Goal: Task Accomplishment & Management: Manage account settings

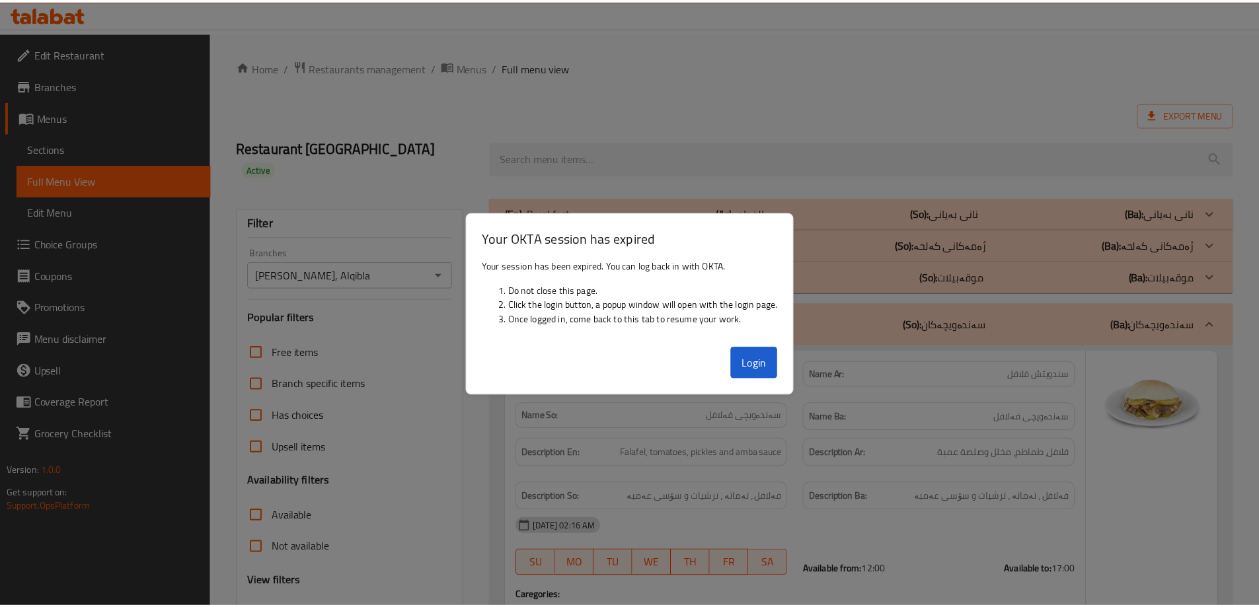
scroll to position [18496, 0]
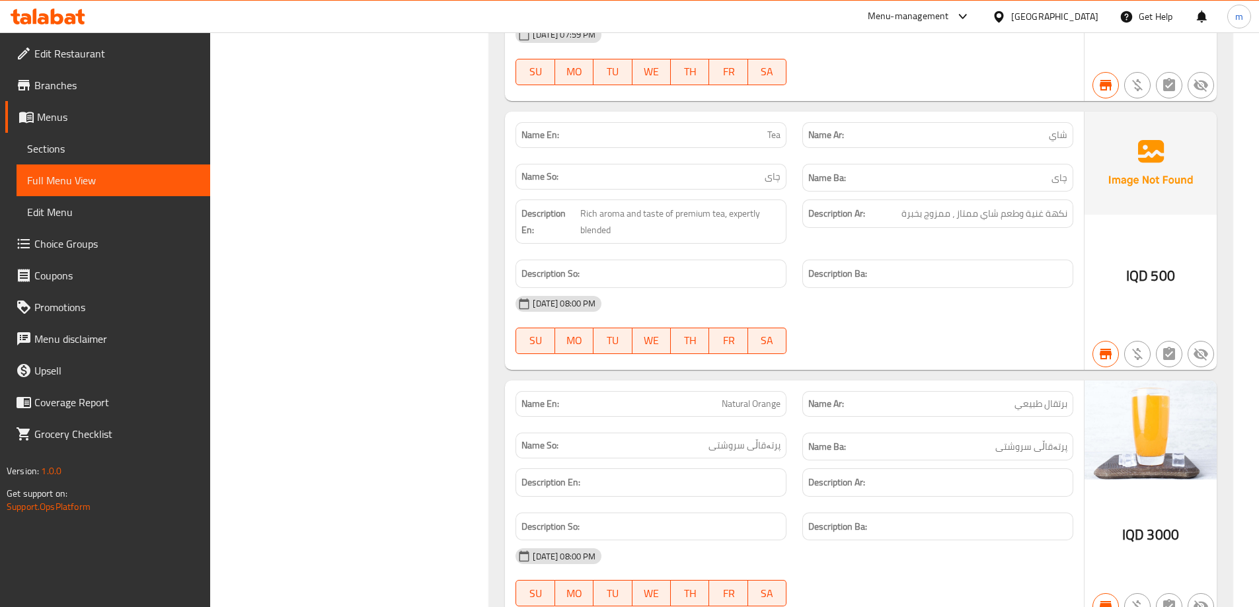
click at [43, 2] on div "Menu-management Iraq Get Help m" at bounding box center [629, 17] width 1259 height 32
click at [46, 17] on icon at bounding box center [43, 18] width 11 height 11
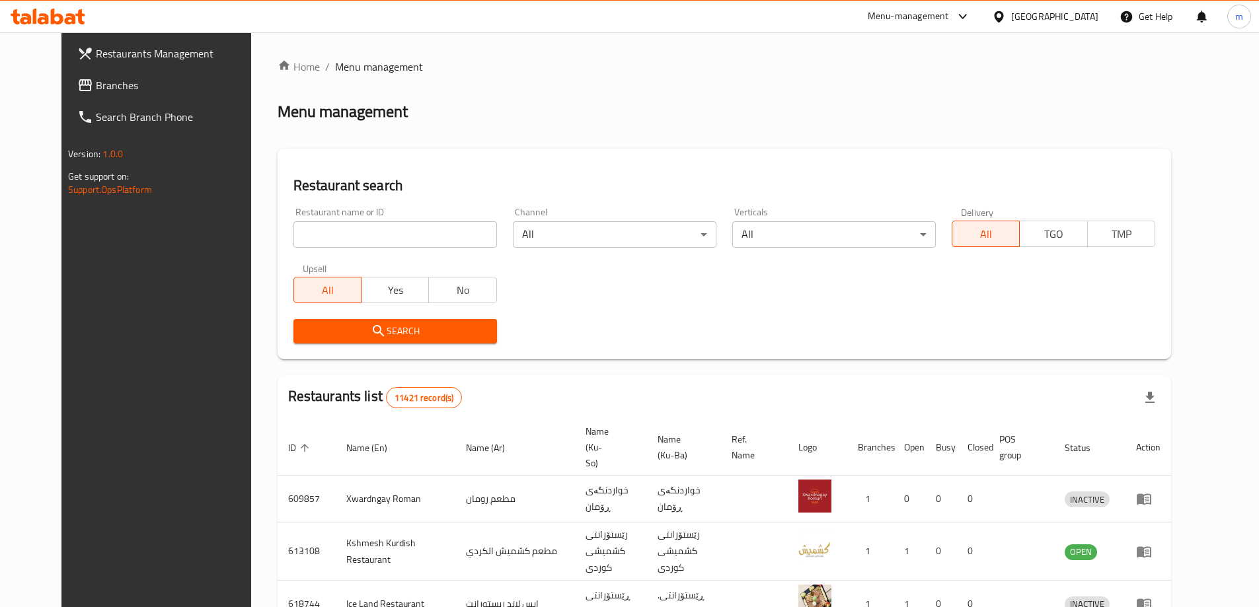
click at [293, 236] on input "search" at bounding box center [395, 234] width 204 height 26
paste input "698996"
type input "698996"
click button "Search" at bounding box center [395, 331] width 204 height 24
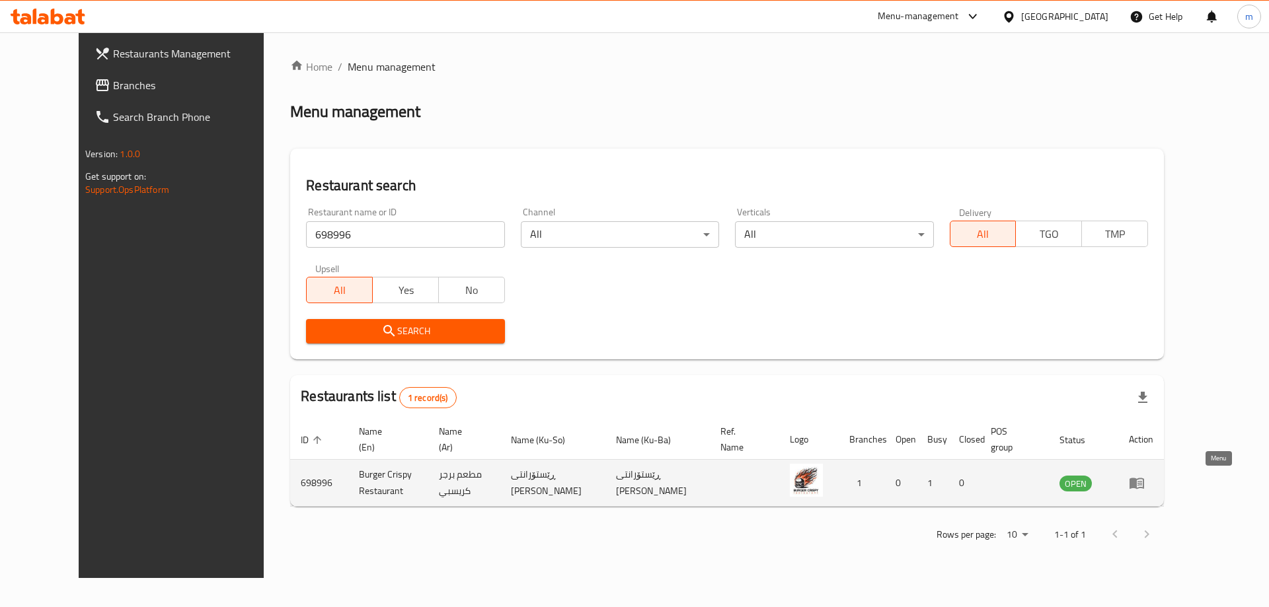
click at [1144, 484] on icon "enhanced table" at bounding box center [1137, 484] width 15 height 11
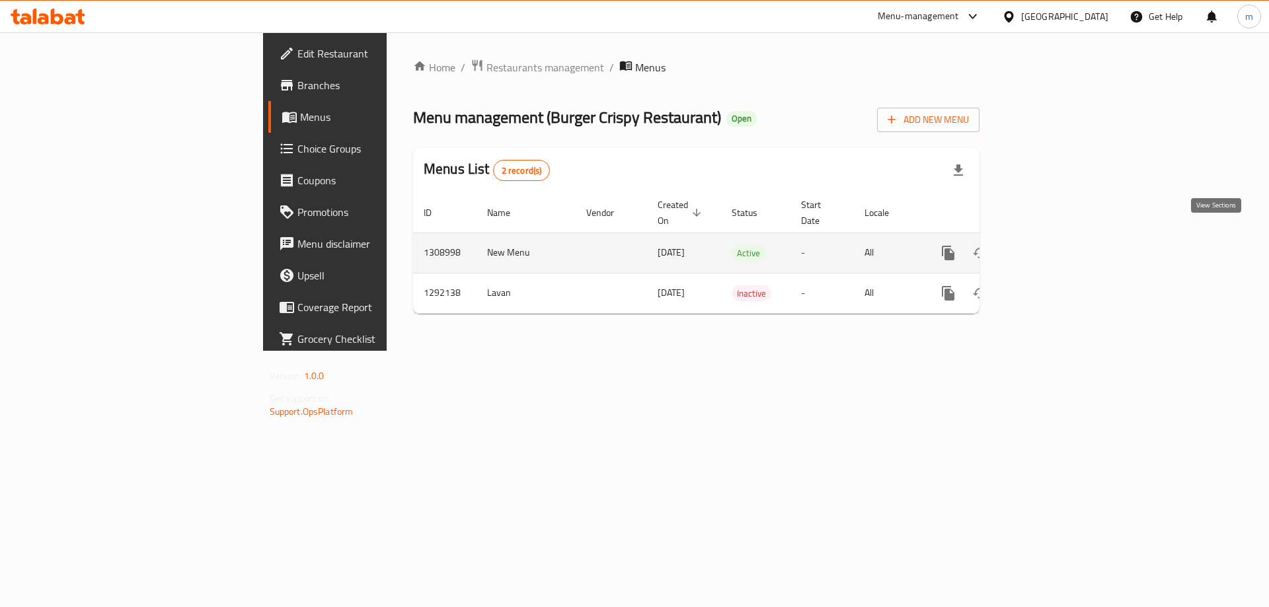
click at [1052, 245] on icon "enhanced table" at bounding box center [1044, 253] width 16 height 16
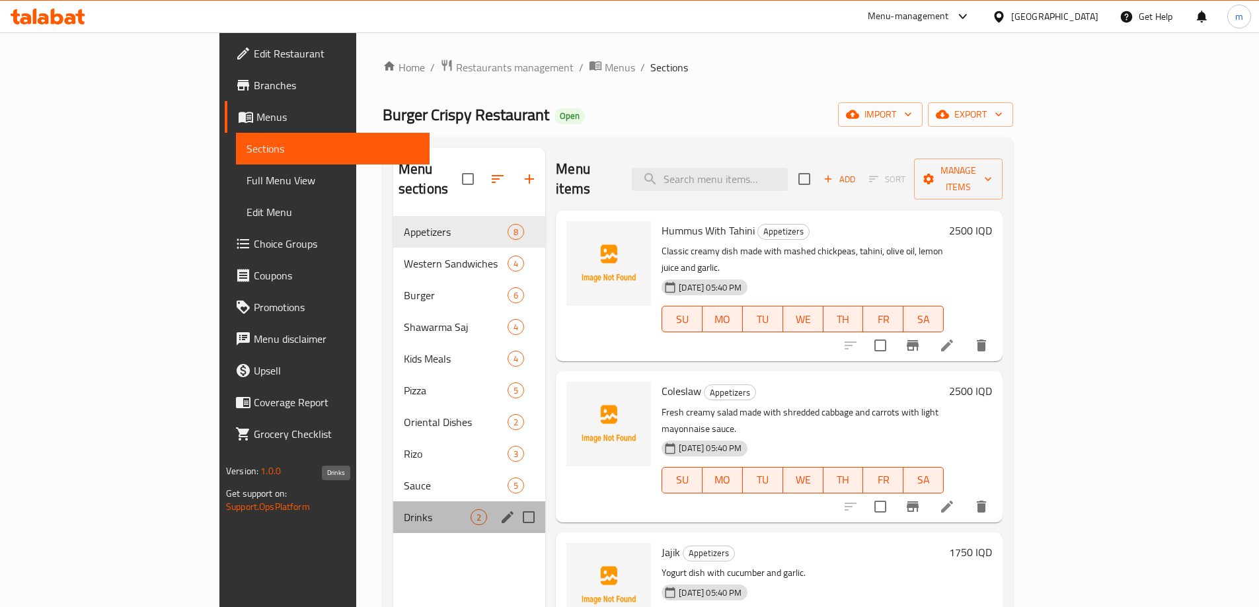
click at [404, 510] on span "Drinks" at bounding box center [437, 518] width 67 height 16
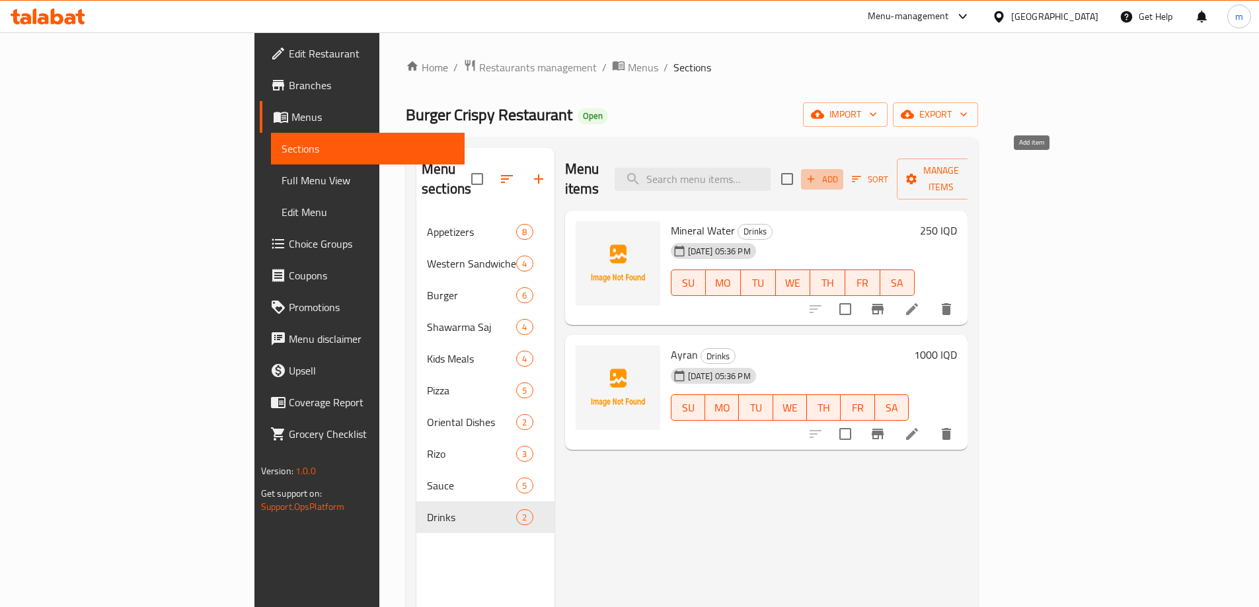
click at [840, 172] on span "Add" at bounding box center [822, 179] width 36 height 15
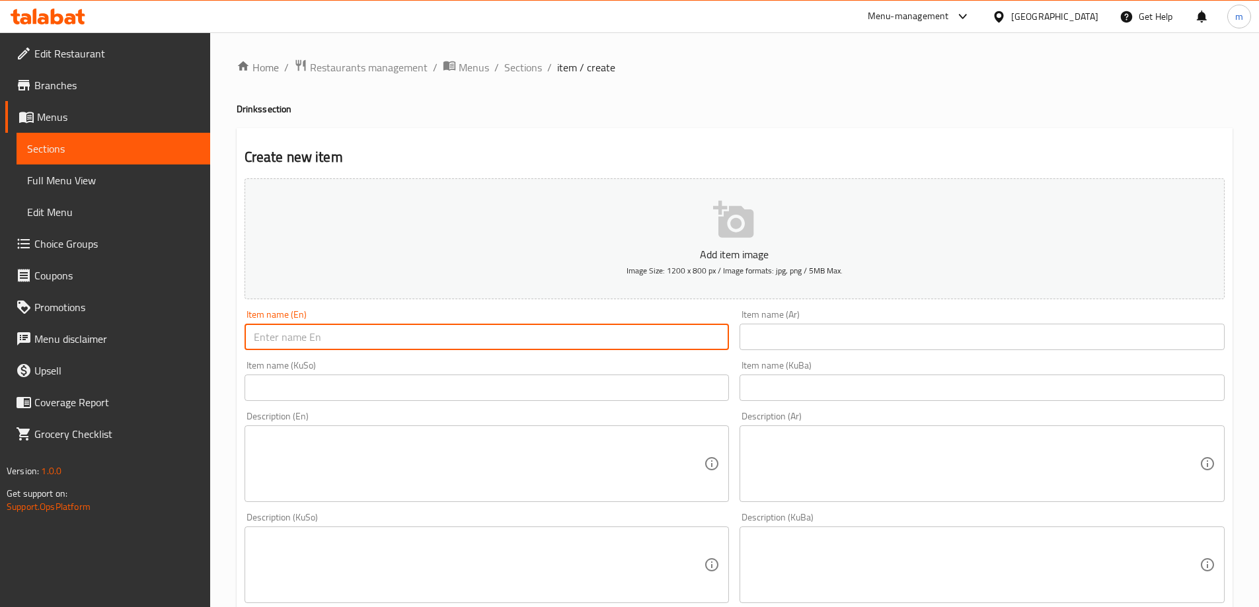
click at [470, 346] on input "text" at bounding box center [487, 337] width 485 height 26
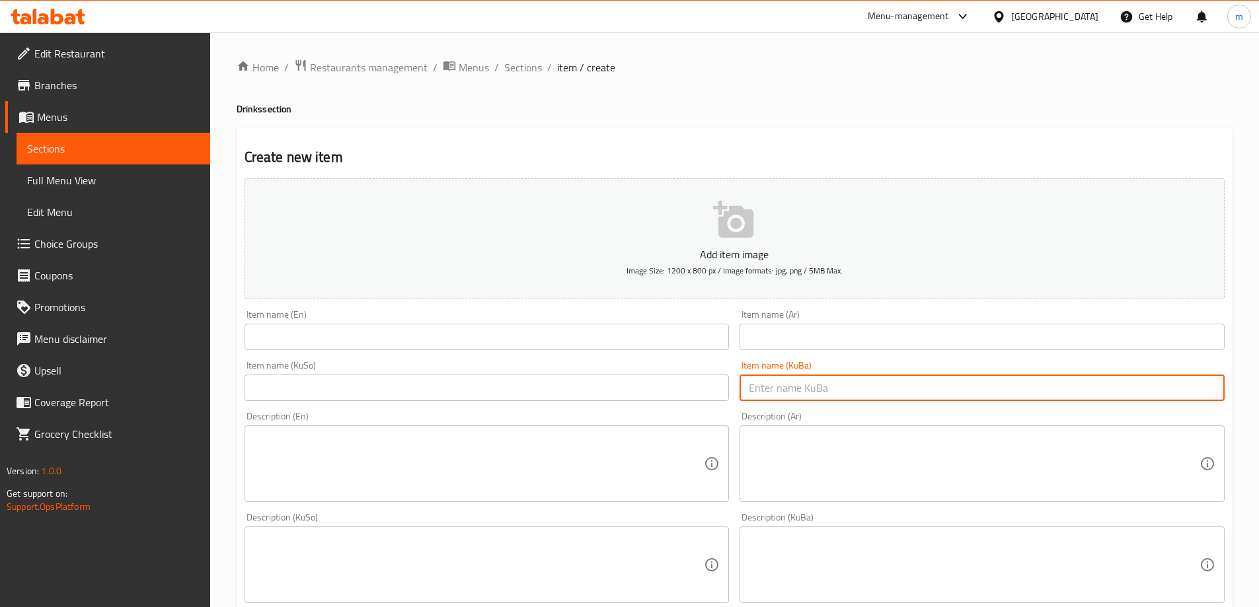
click at [813, 387] on input "text" at bounding box center [982, 388] width 485 height 26
paste input "بیپسی"
type input "بیپسی"
drag, startPoint x: 666, startPoint y: 406, endPoint x: 662, endPoint y: 398, distance: 8.6
click at [665, 406] on div "Add item image Image Size: 1200 x 800 px / Image formats: jpg, png / 5MB Max. I…" at bounding box center [734, 534] width 991 height 722
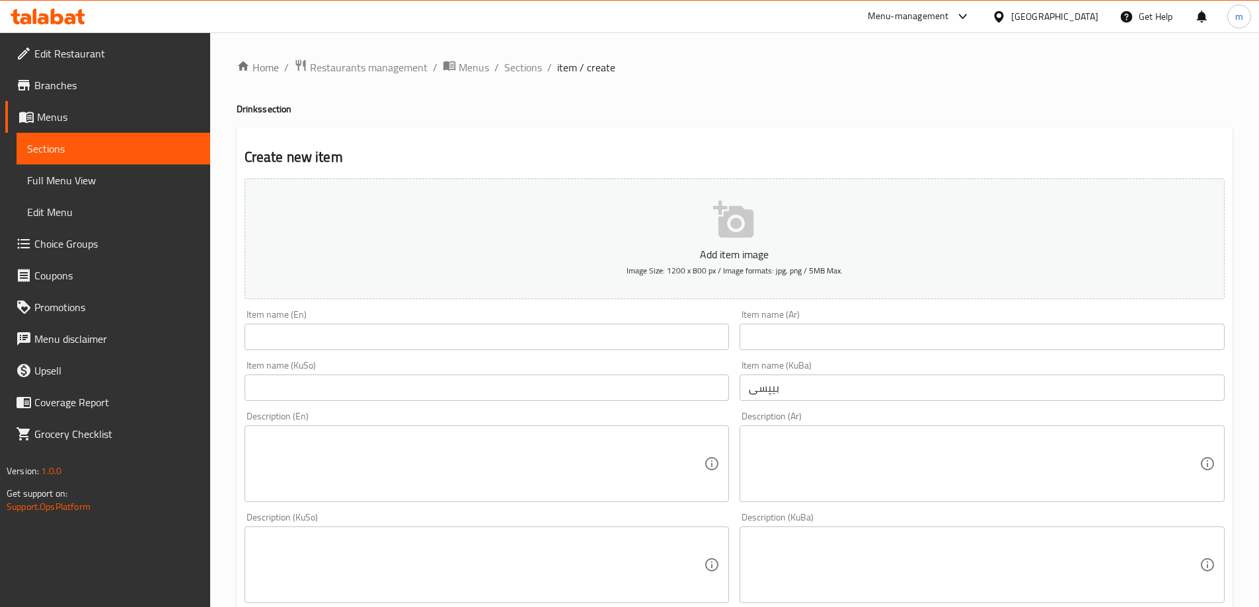
click at [662, 395] on input "text" at bounding box center [487, 388] width 485 height 26
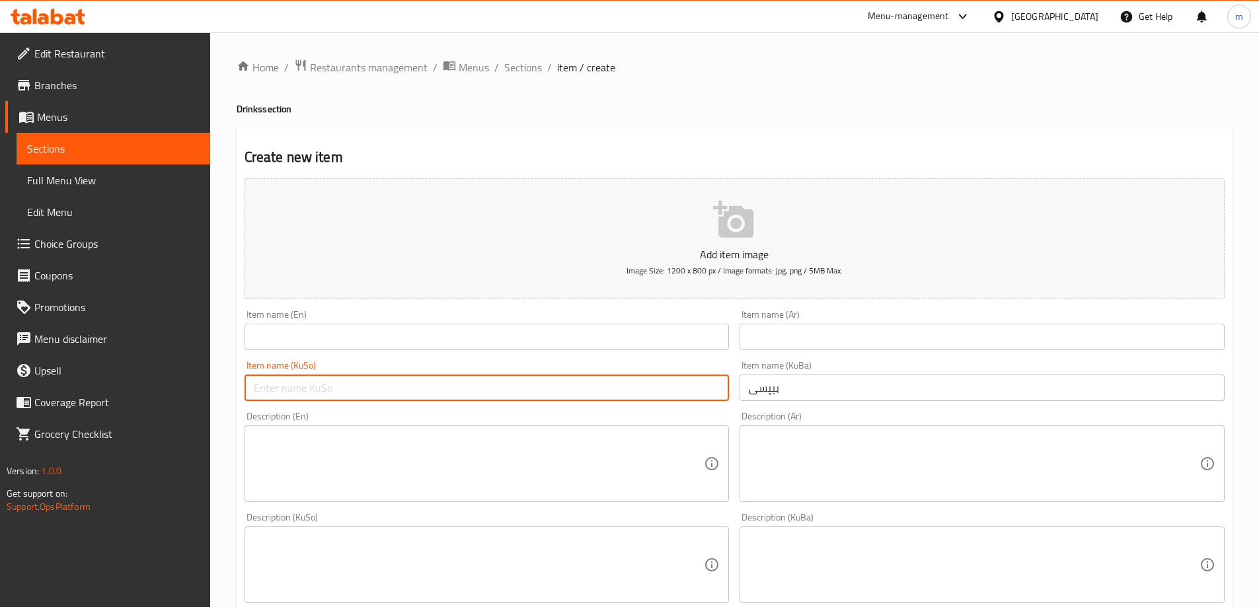
paste input "بیپسی"
type input "بیپسی"
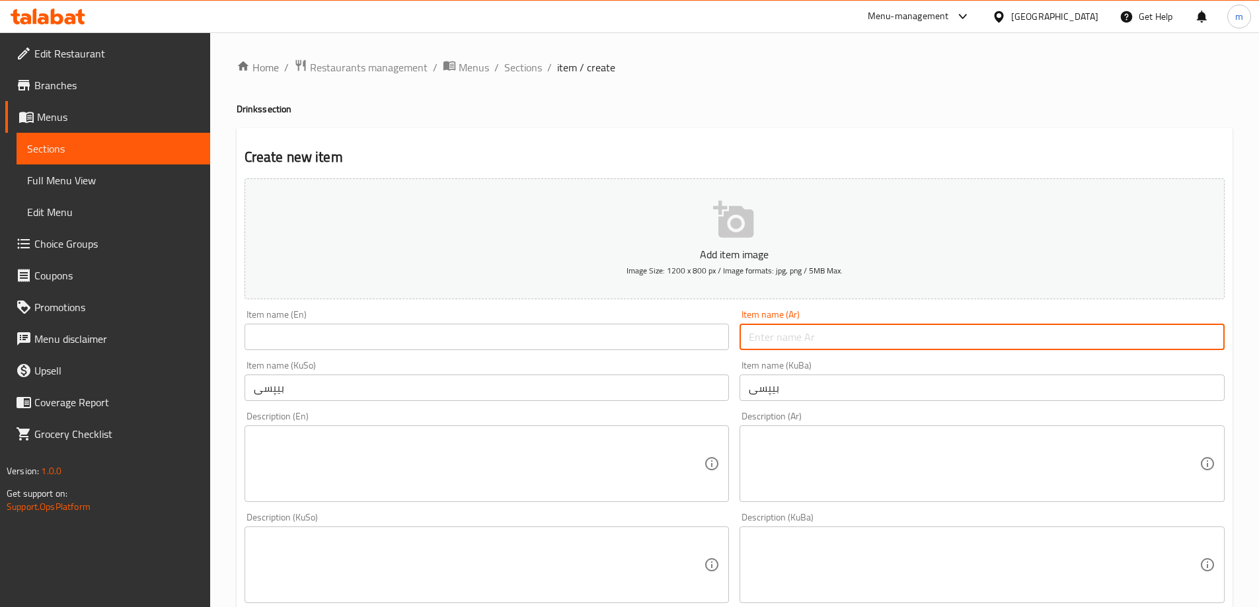
drag, startPoint x: 865, startPoint y: 335, endPoint x: 856, endPoint y: 326, distance: 12.6
click at [864, 335] on input "text" at bounding box center [982, 337] width 485 height 26
paste input "بيبسي"
type input "بيبسي"
click at [696, 340] on input "text" at bounding box center [487, 337] width 485 height 26
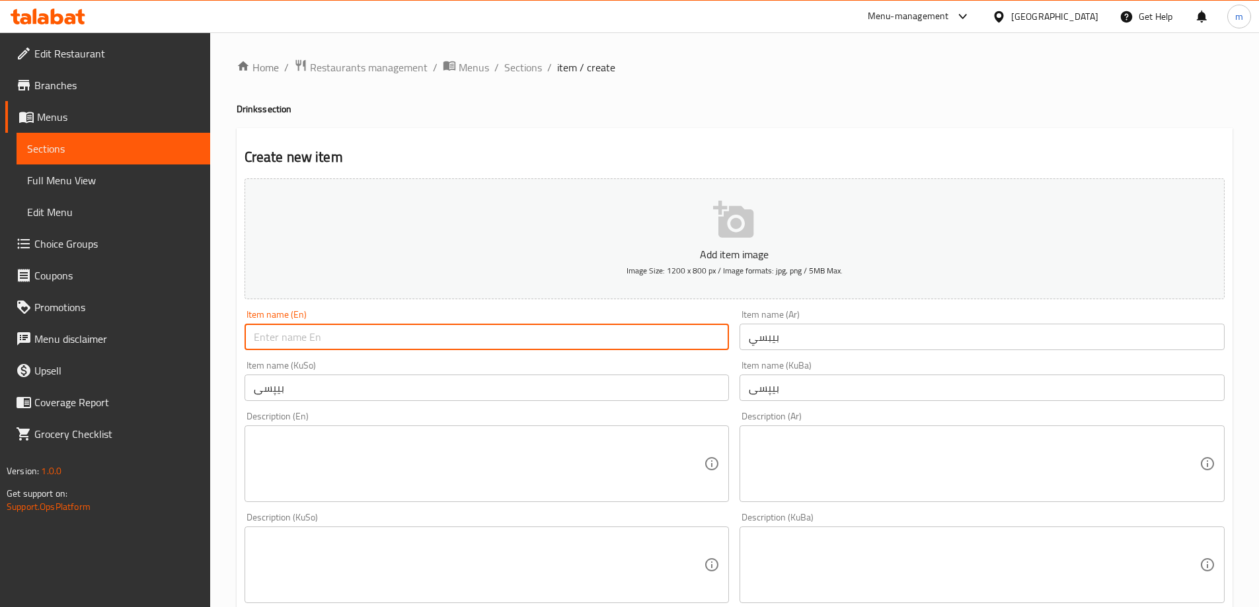
paste input "Pepsi"
type input "Pepsi"
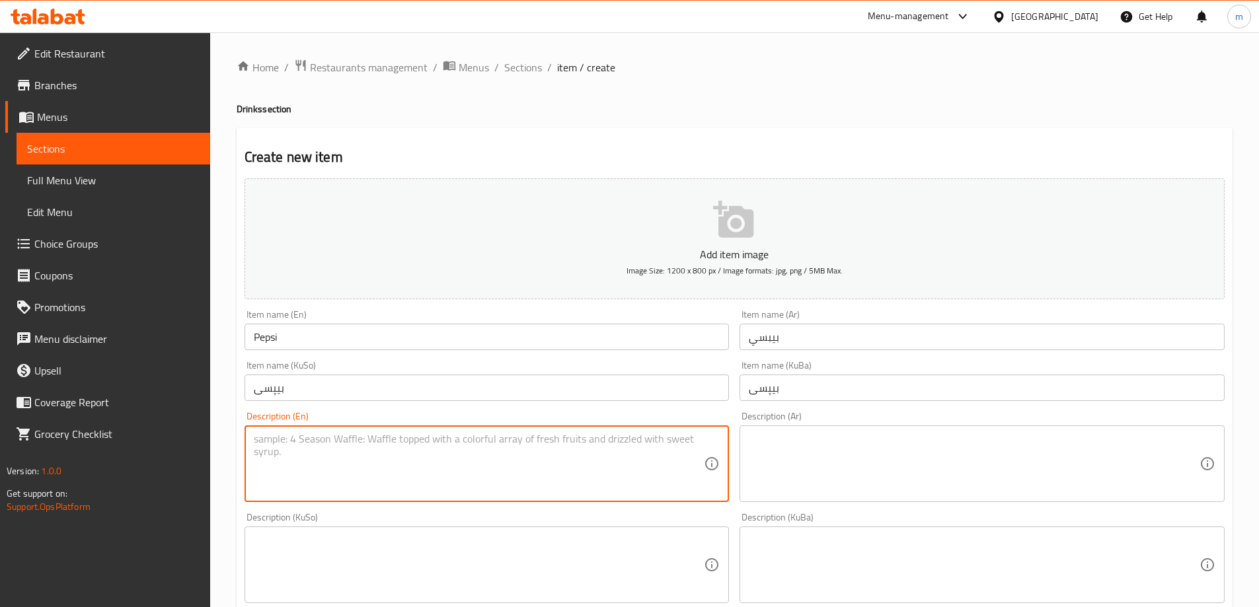
click at [325, 452] on textarea at bounding box center [479, 464] width 451 height 63
type textarea "330 Ml"
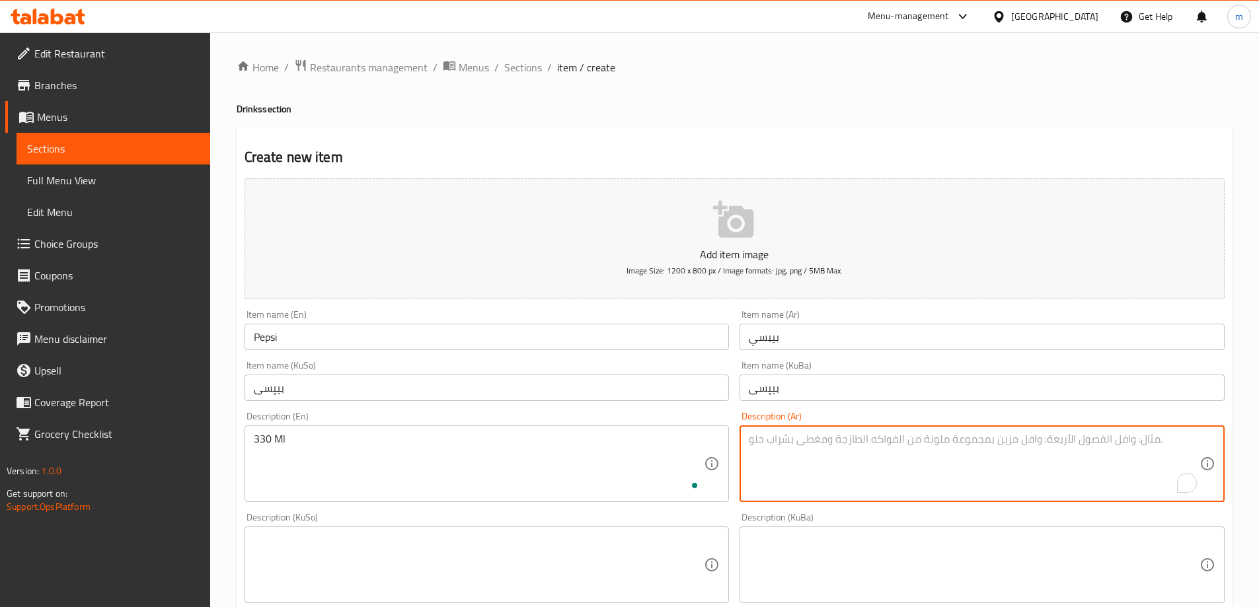
click at [886, 443] on textarea "To enrich screen reader interactions, please activate Accessibility in Grammarl…" at bounding box center [974, 464] width 451 height 63
click at [861, 448] on textarea "330 مل" at bounding box center [974, 464] width 451 height 63
type textarea "330 مل"
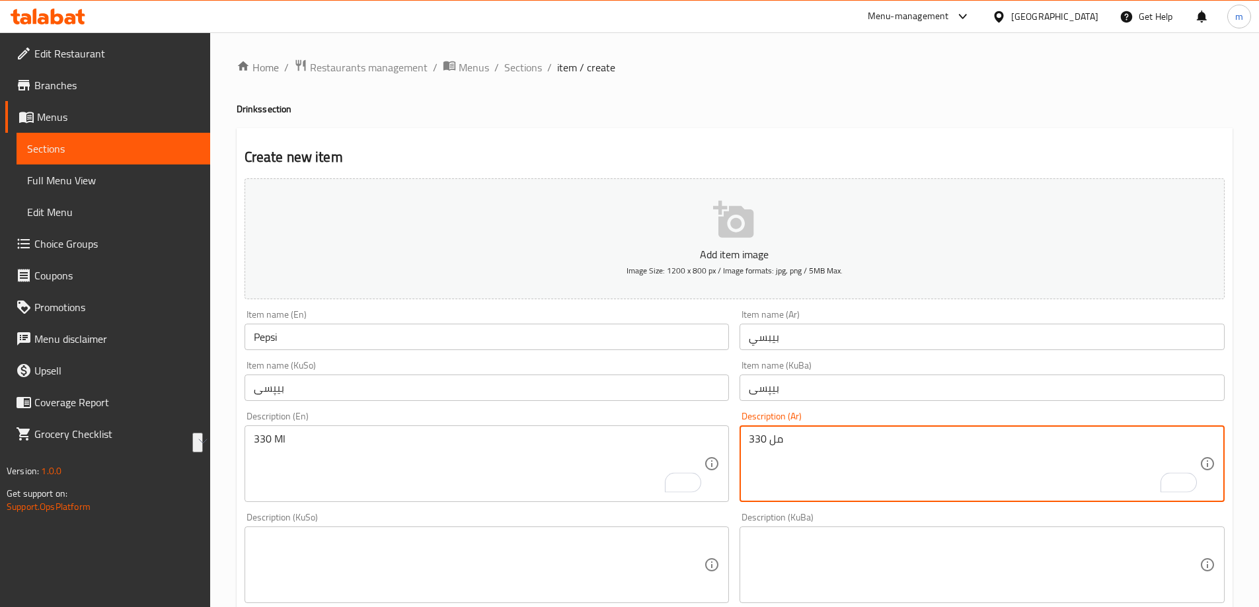
click at [445, 465] on textarea "330 Ml" at bounding box center [479, 464] width 451 height 63
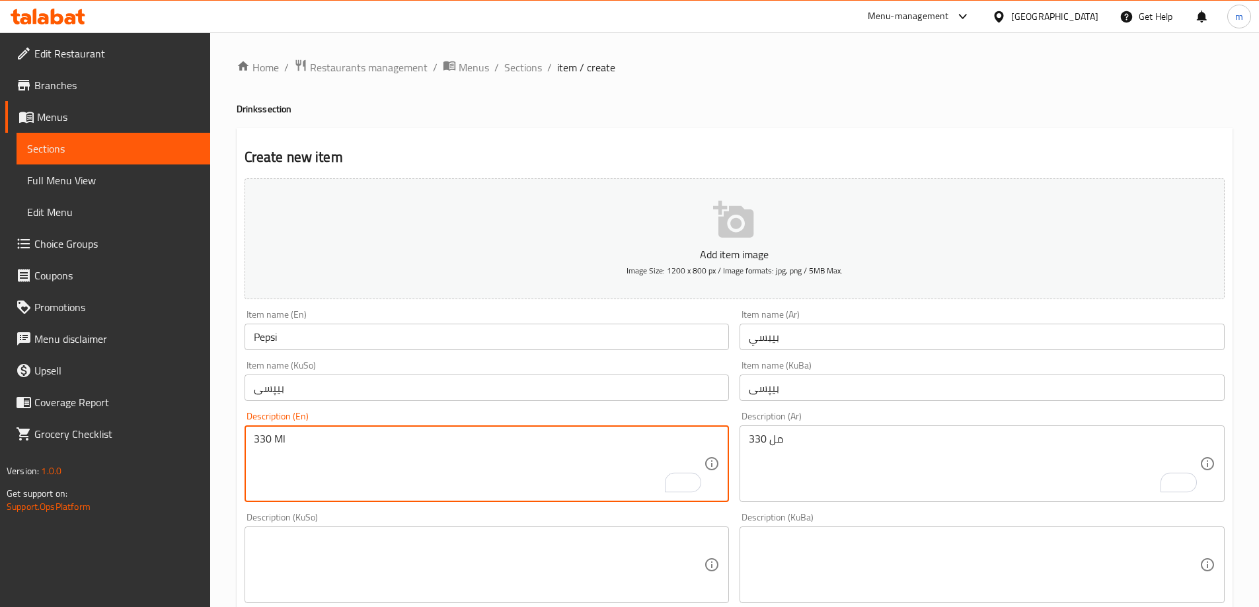
click at [447, 465] on textarea "330 Ml" at bounding box center [479, 464] width 451 height 63
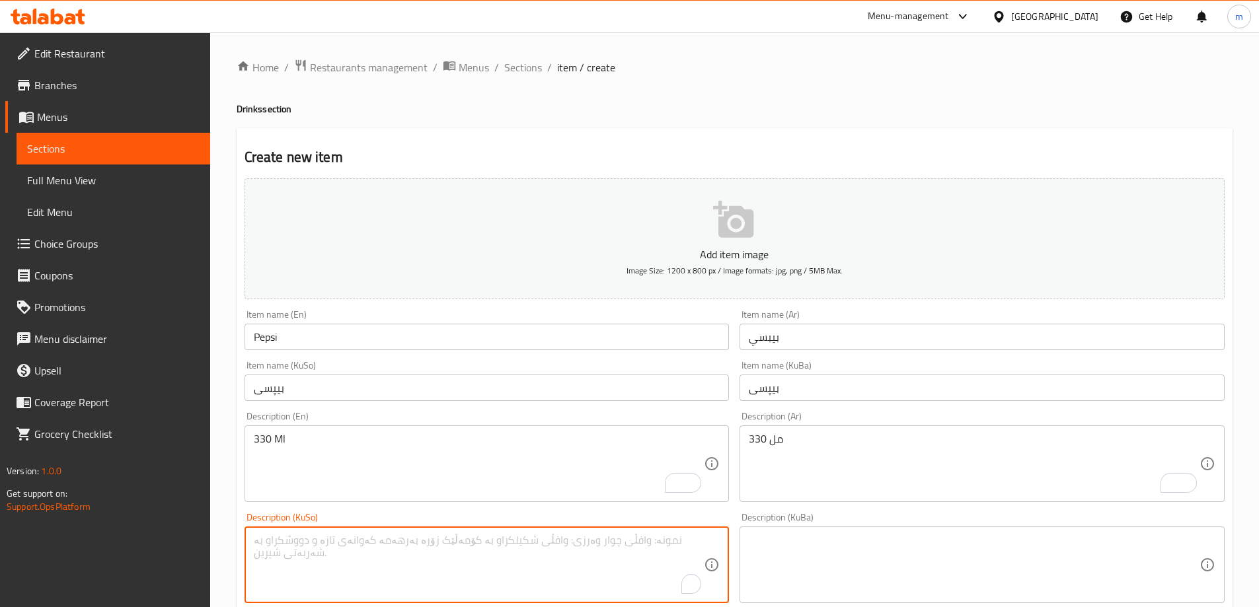
click at [502, 569] on textarea "To enrich screen reader interactions, please activate Accessibility in Grammarl…" at bounding box center [479, 565] width 451 height 63
type textarea "330 مل"
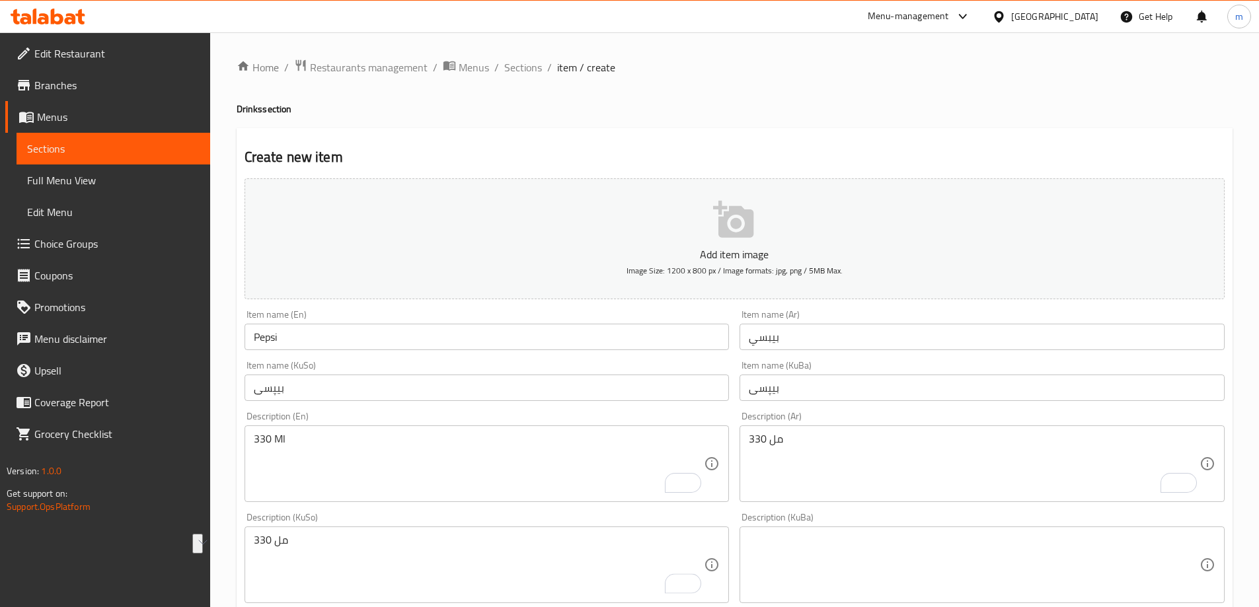
click at [836, 520] on div "Description (KuBa) Description (KuBa)" at bounding box center [982, 558] width 485 height 91
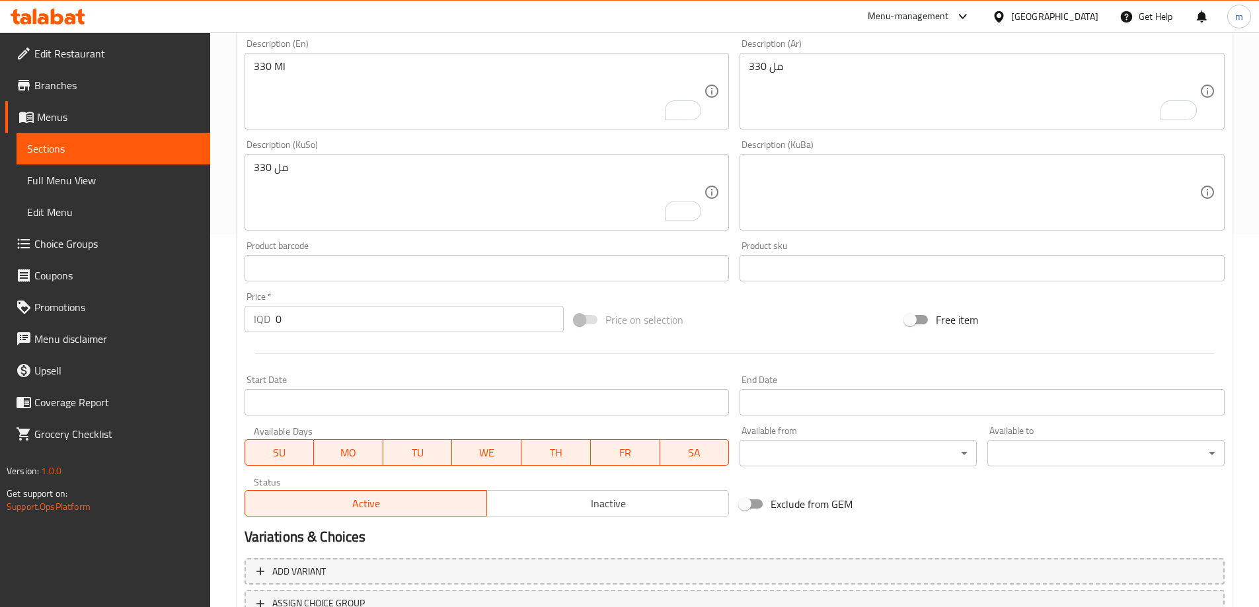
scroll to position [479, 0]
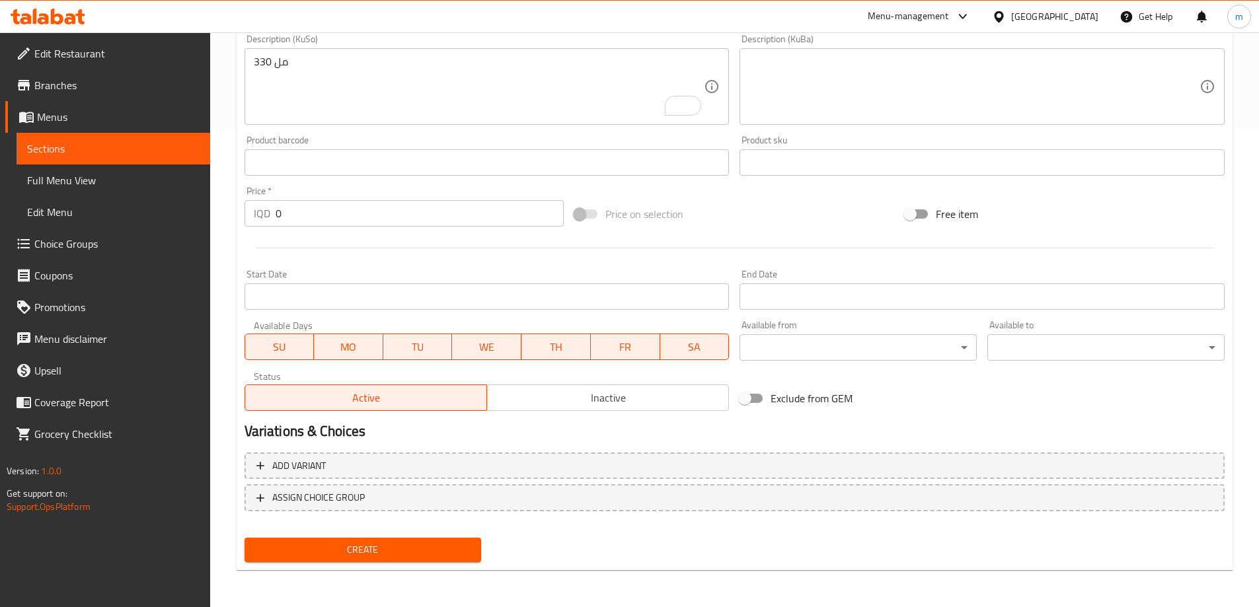
drag, startPoint x: 291, startPoint y: 209, endPoint x: 235, endPoint y: 208, distance: 56.8
click at [247, 208] on div "IQD 0 Price *" at bounding box center [405, 213] width 320 height 26
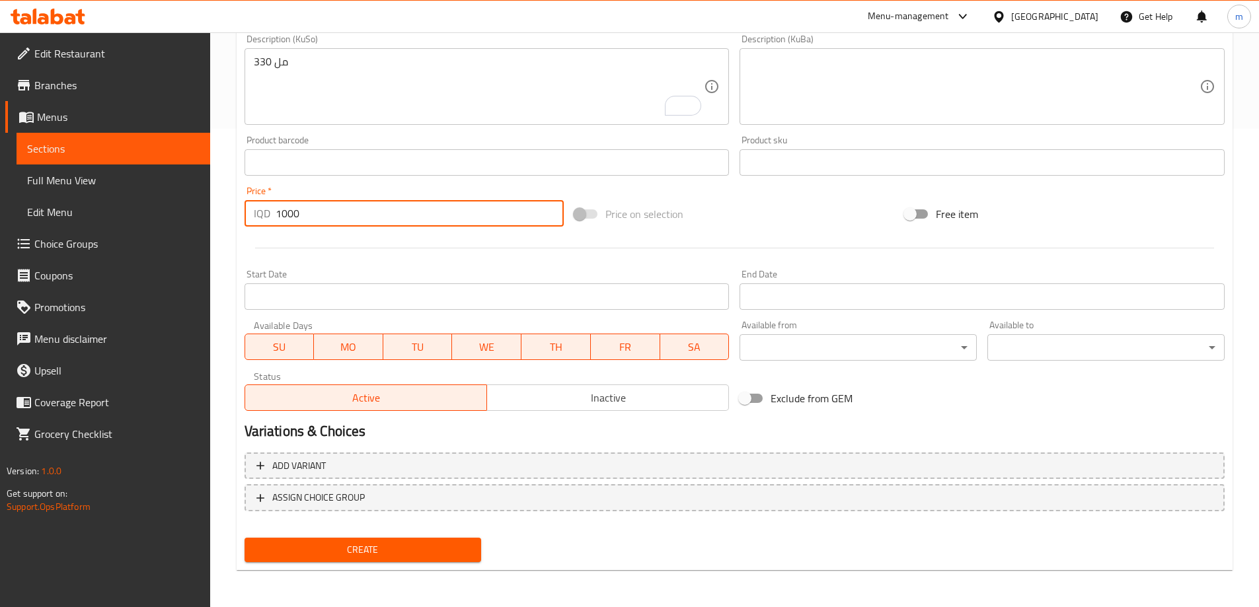
type input "1000"
click at [334, 550] on span "Create" at bounding box center [363, 550] width 216 height 17
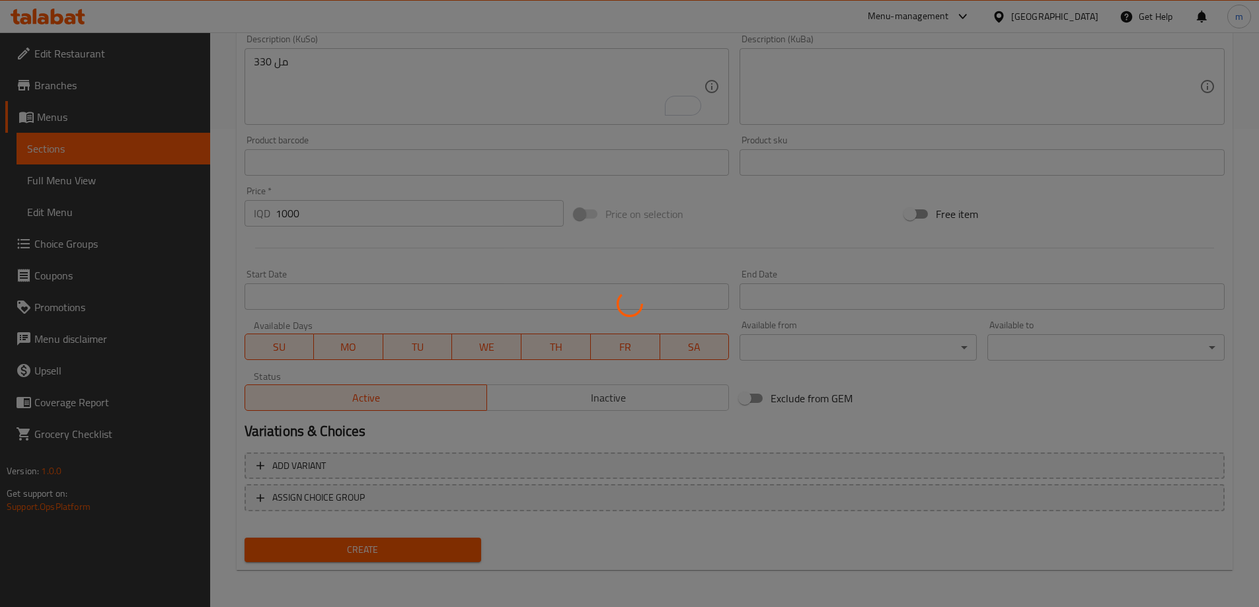
type input "0"
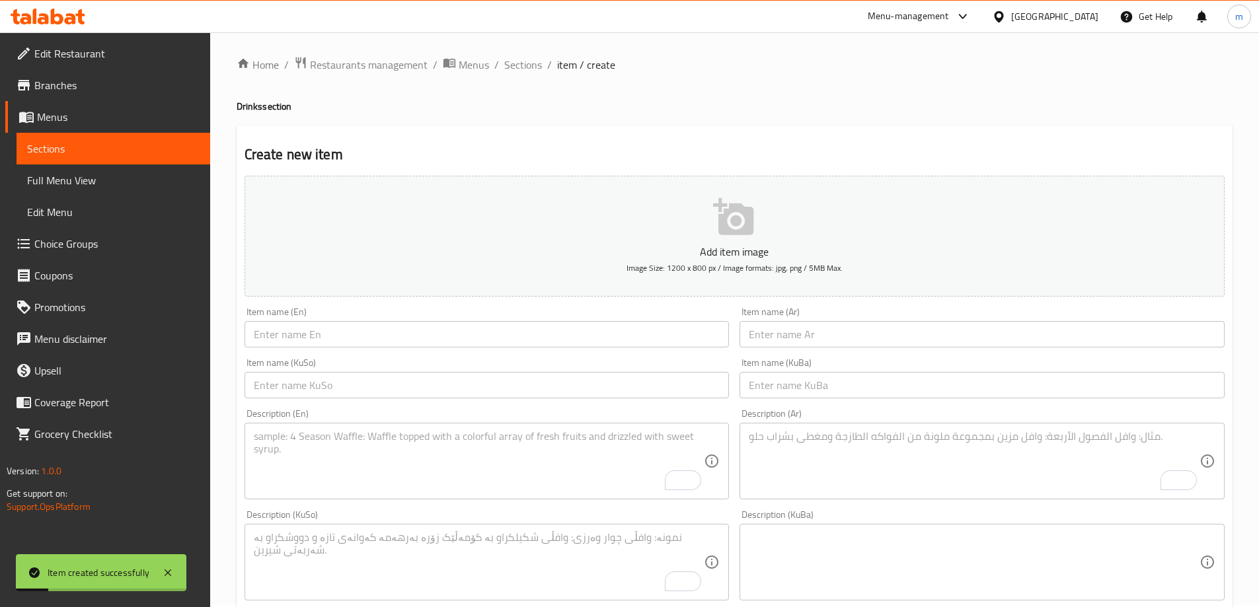
scroll to position [0, 0]
click at [839, 382] on input "text" at bounding box center [982, 388] width 485 height 26
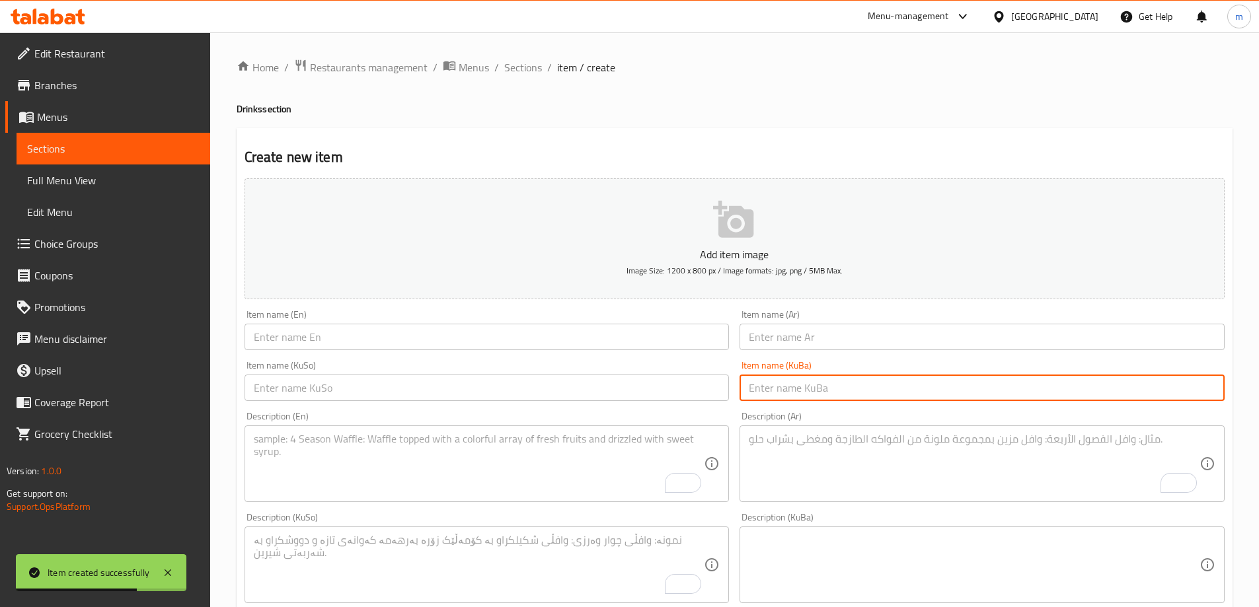
paste input "بیپسی دایت"
type input "بیپسی دایت"
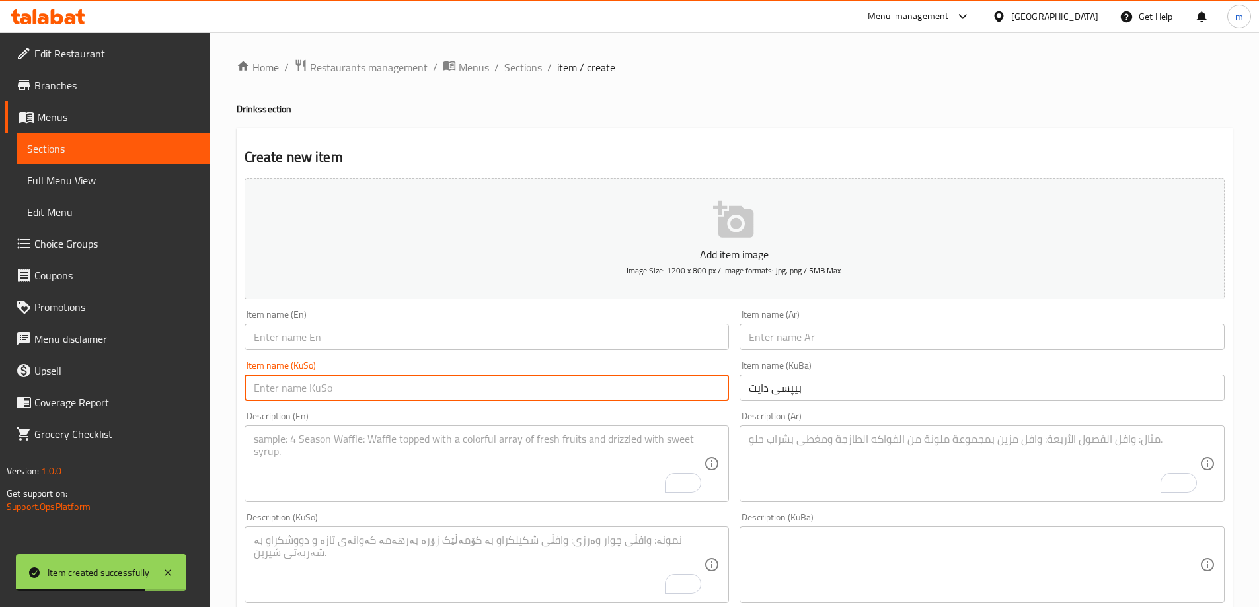
click at [642, 381] on input "text" at bounding box center [487, 388] width 485 height 26
paste input "بیپسی دایت"
type input "بیپسی دایت"
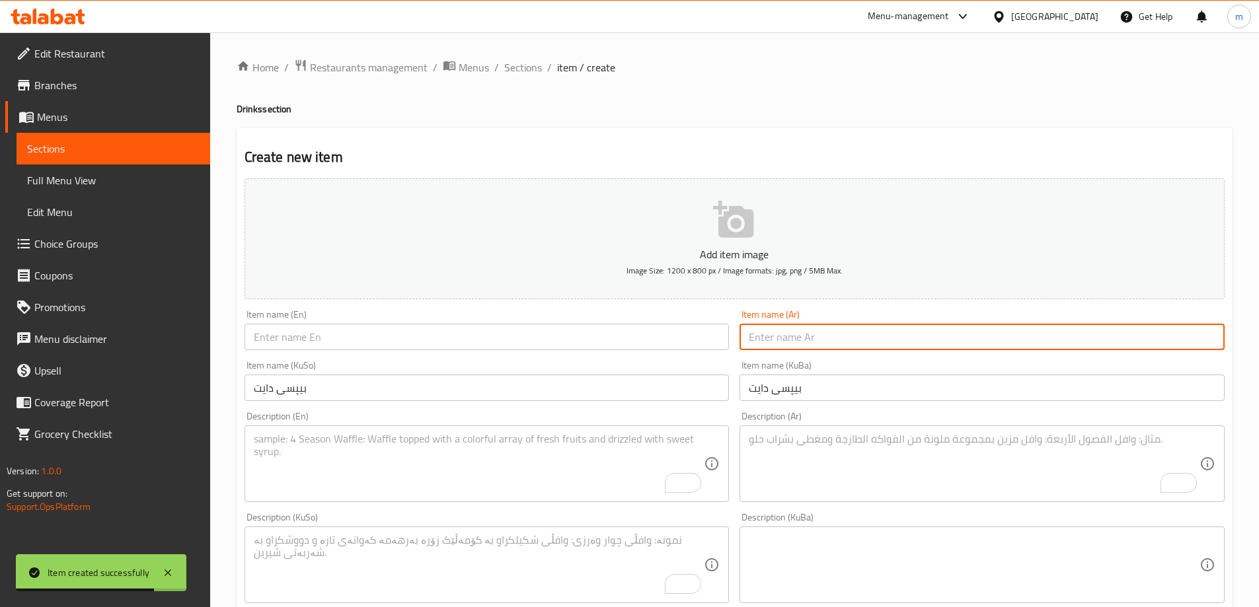
click at [811, 329] on input "text" at bounding box center [982, 337] width 485 height 26
paste input "[PERSON_NAME]"
type input "[PERSON_NAME]"
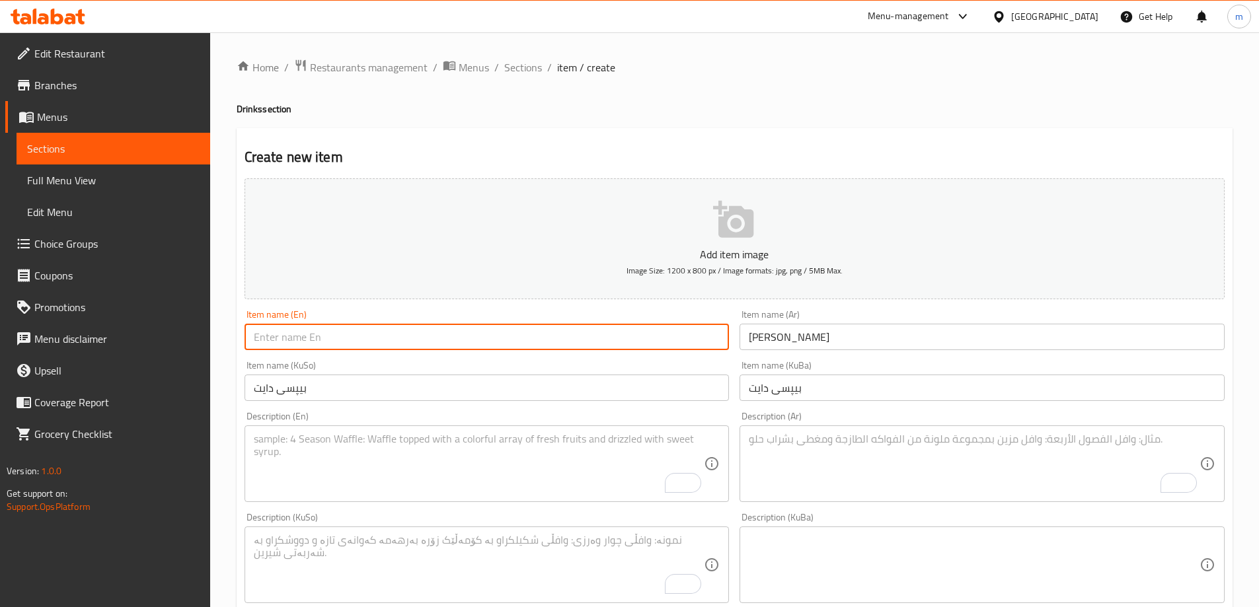
click at [689, 334] on input "text" at bounding box center [487, 337] width 485 height 26
paste input "Diet Pepsi"
type input "Diet Pepsi"
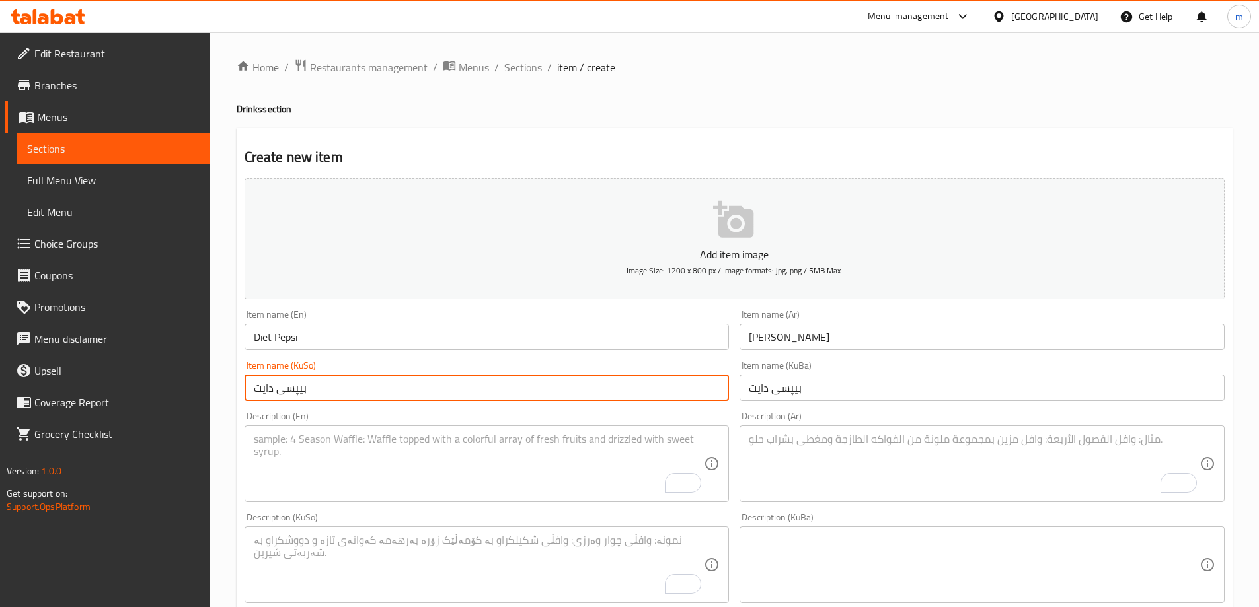
click at [500, 381] on input "بیپسی دایت" at bounding box center [487, 388] width 485 height 26
click at [445, 458] on textarea "To enrich screen reader interactions, please activate Accessibility in Grammarl…" at bounding box center [479, 464] width 451 height 63
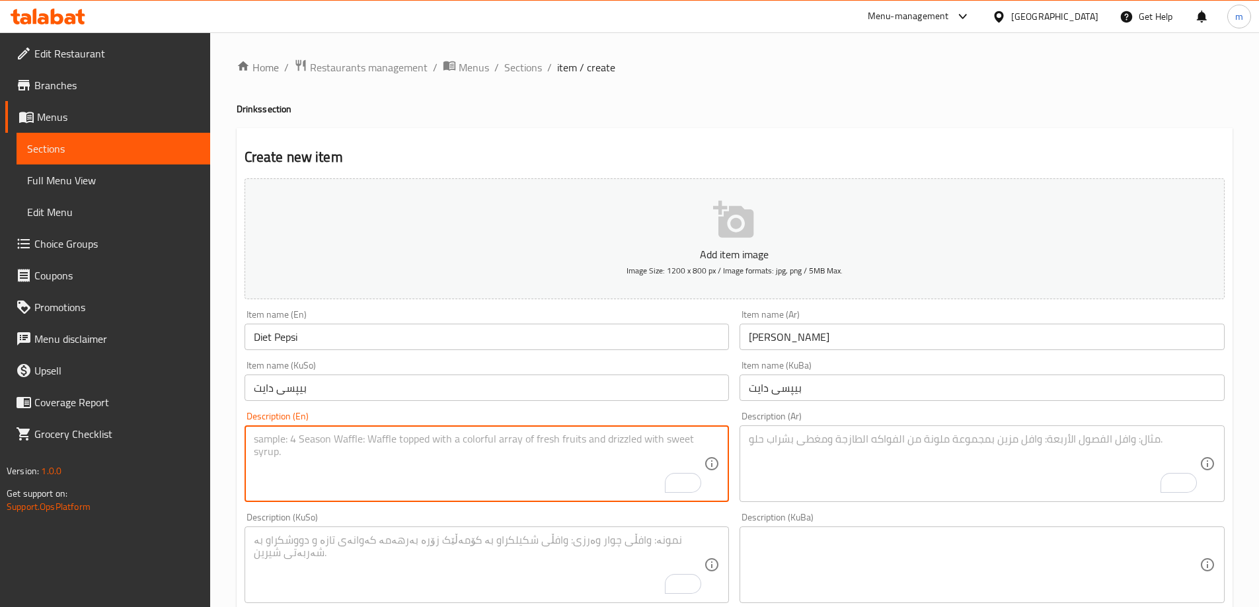
paste textarea "330 Ml"
type textarea "330 Ml"
click at [359, 539] on textarea "To enrich screen reader interactions, please activate Accessibility in Grammarl…" at bounding box center [479, 565] width 451 height 63
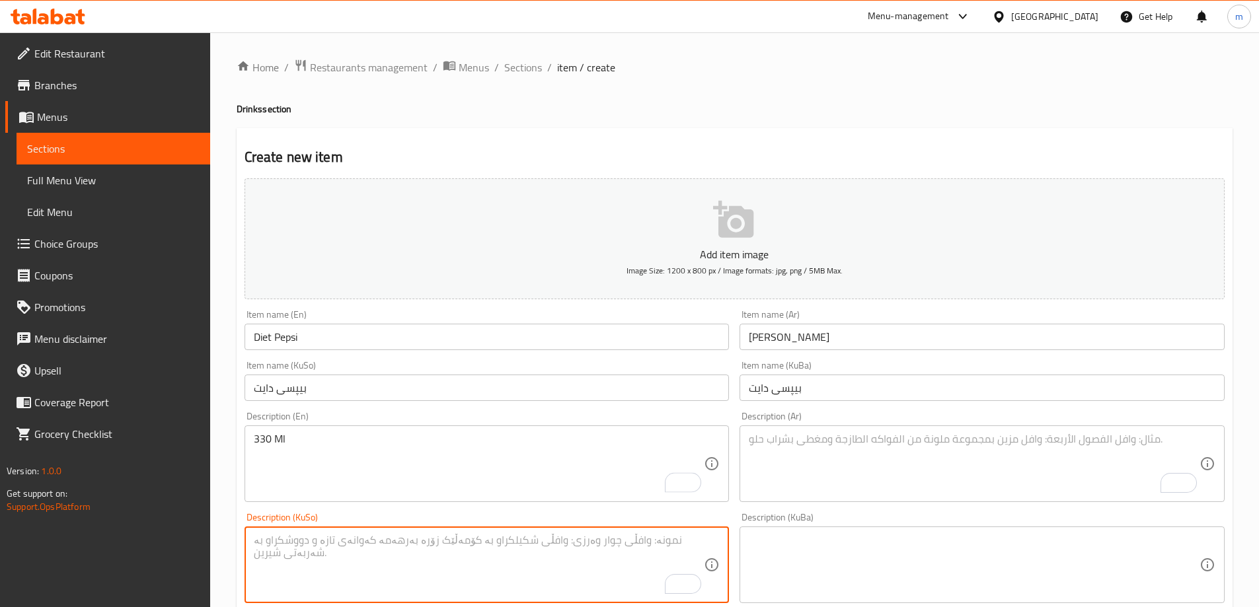
paste textarea "330 مل"
type textarea "330 مل"
click at [877, 477] on textarea "To enrich screen reader interactions, please activate Accessibility in Grammarl…" at bounding box center [974, 464] width 451 height 63
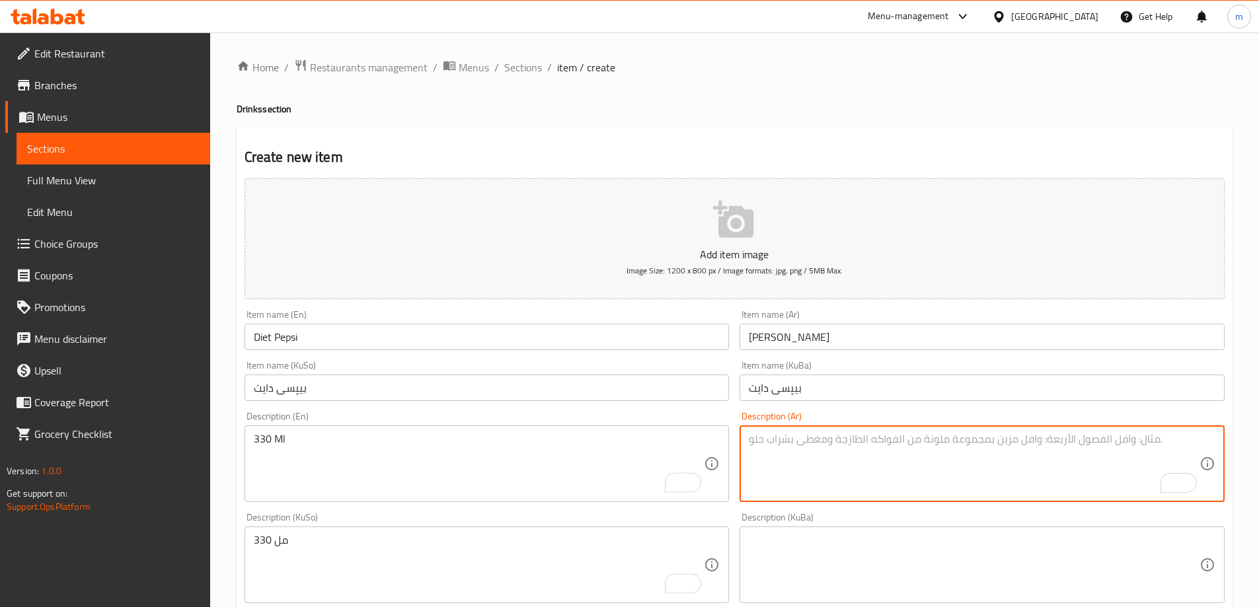
paste textarea "330 مل"
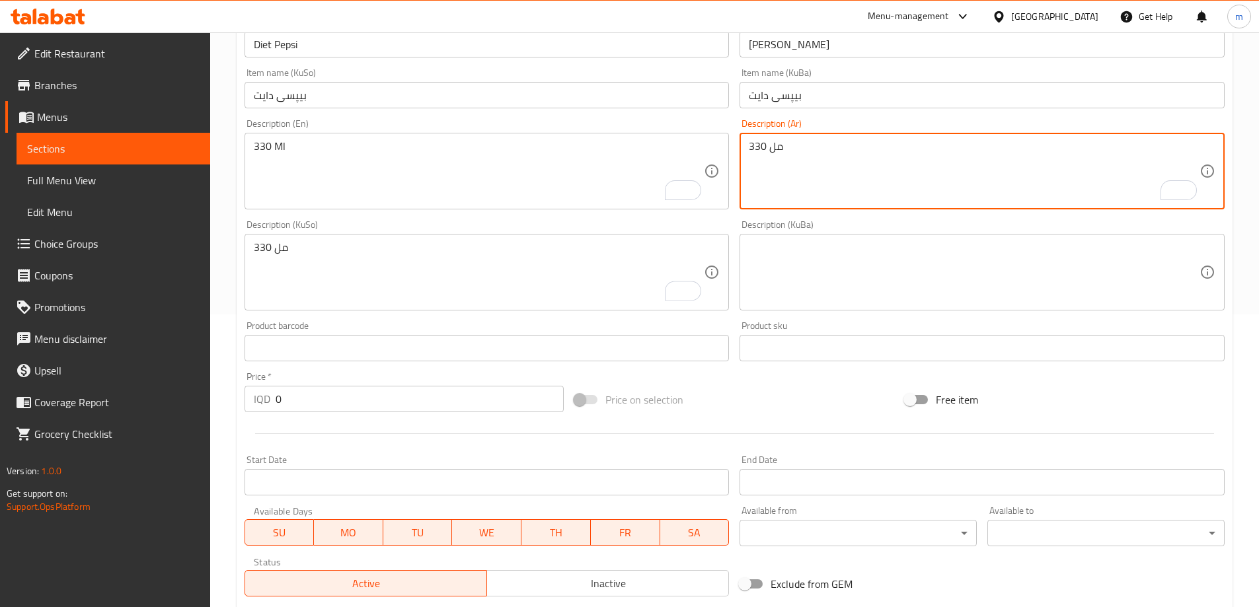
scroll to position [291, 0]
type textarea "330 مل"
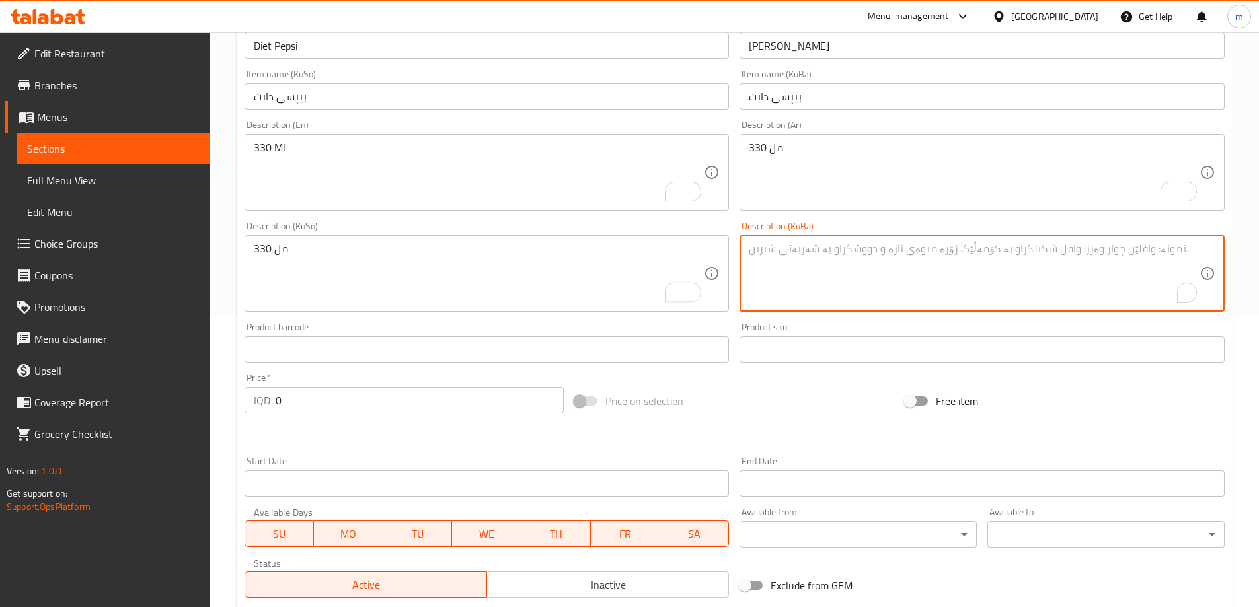
click at [889, 275] on textarea "To enrich screen reader interactions, please activate Accessibility in Grammarl…" at bounding box center [974, 274] width 451 height 63
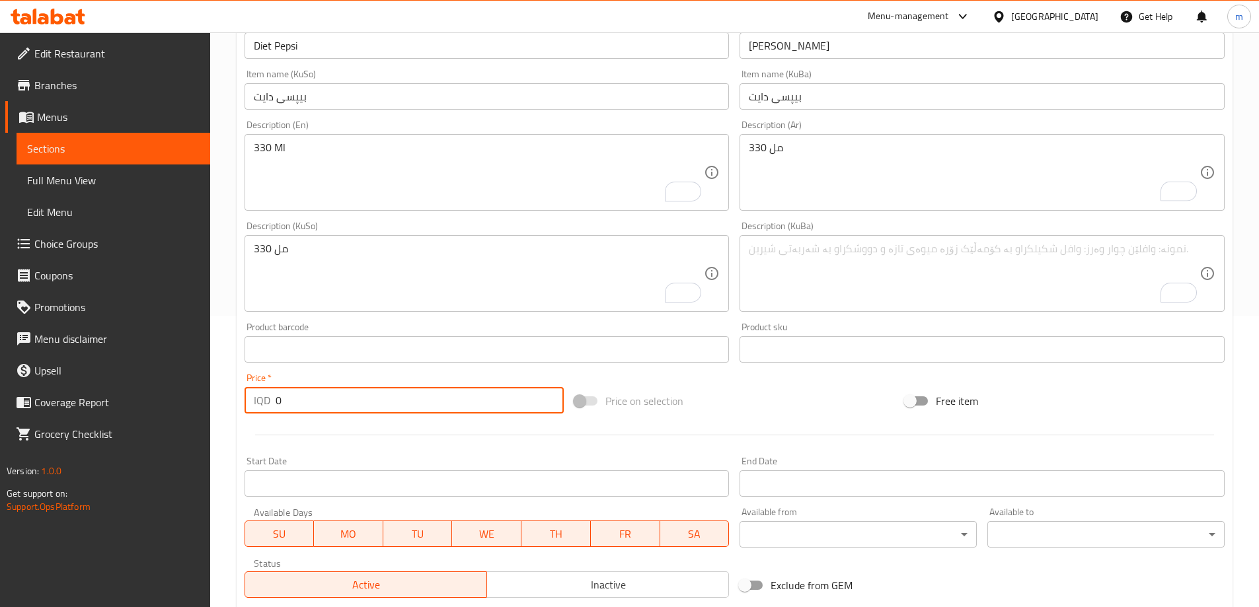
click at [354, 399] on input "0" at bounding box center [420, 400] width 289 height 26
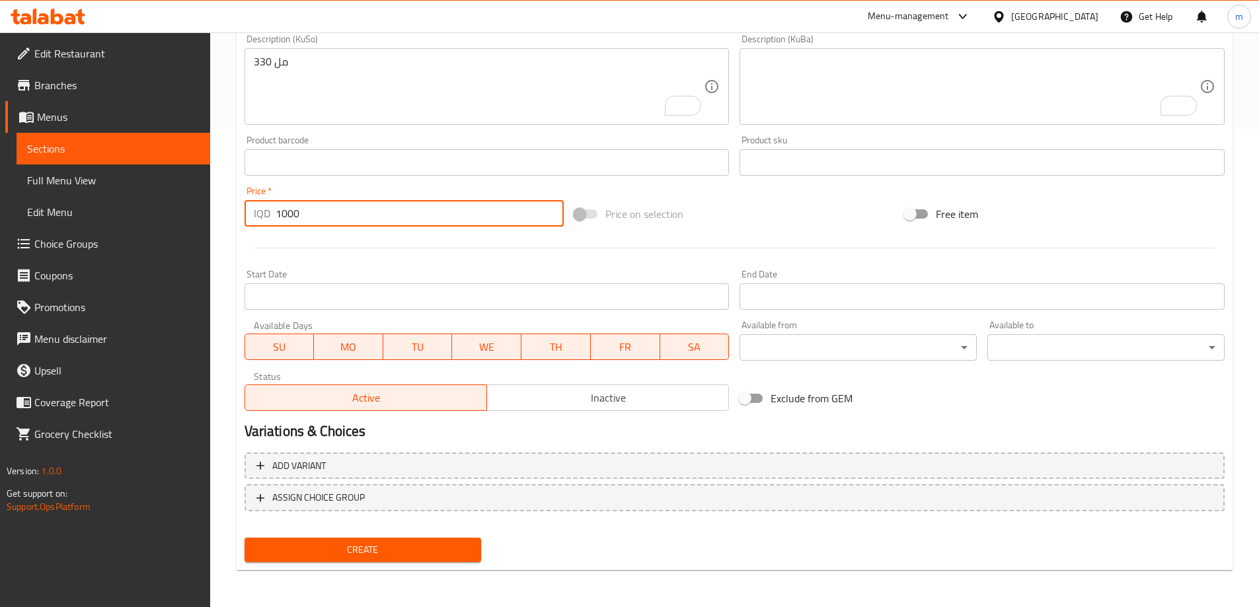
type input "1000"
click at [353, 537] on div "Create" at bounding box center [363, 550] width 248 height 35
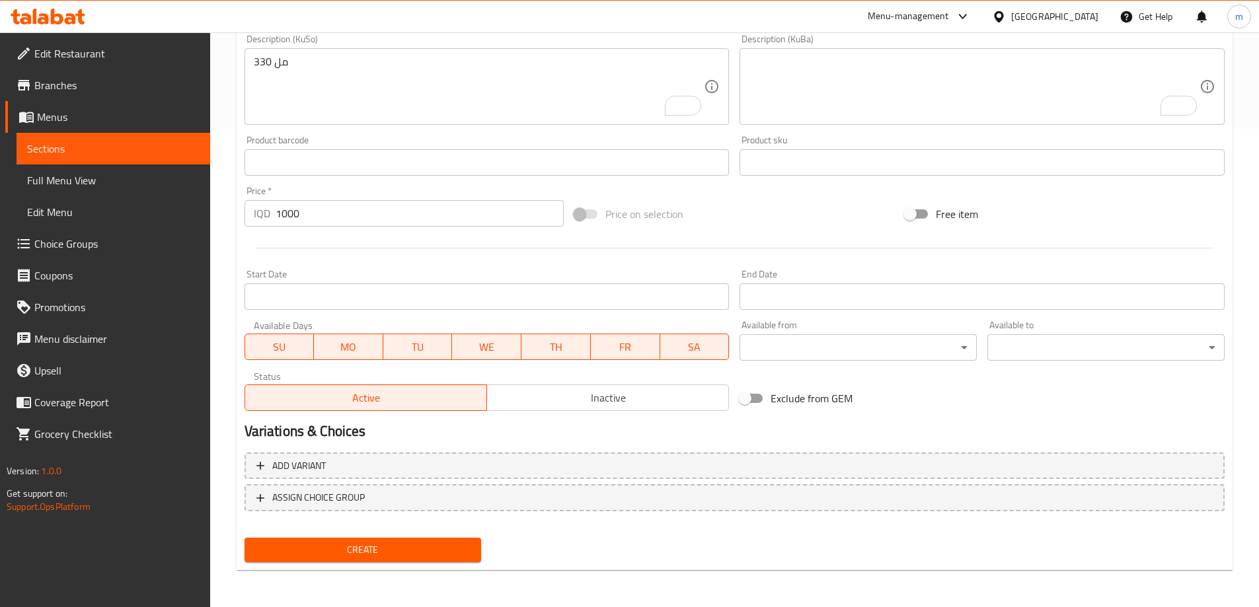
click at [346, 549] on span "Create" at bounding box center [363, 550] width 216 height 17
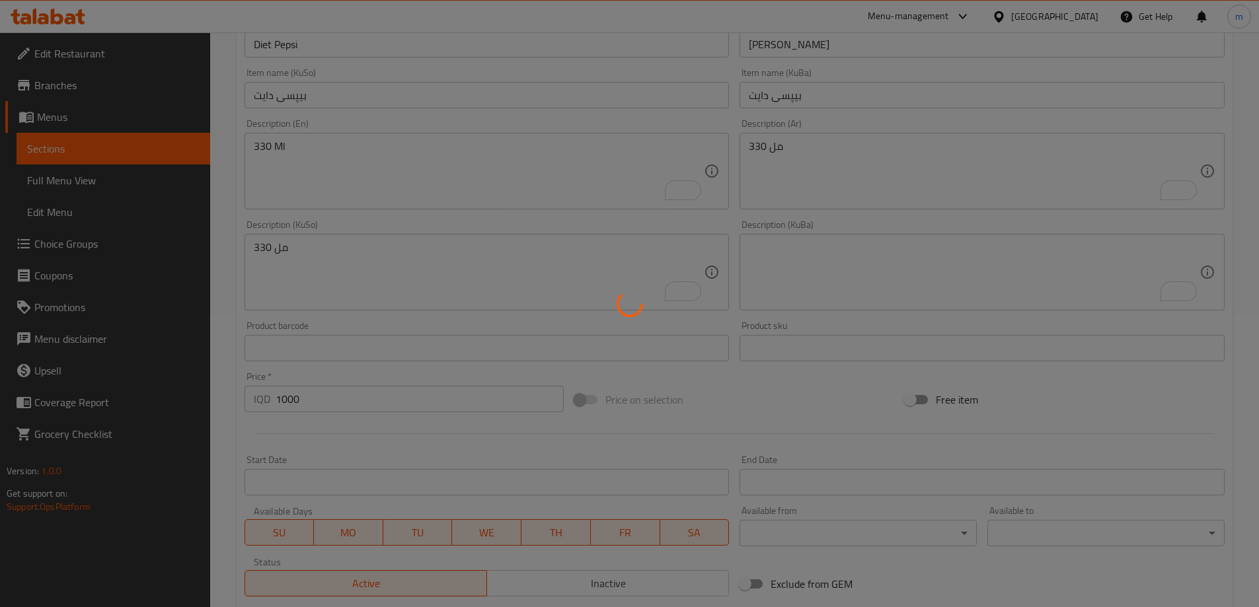
scroll to position [170, 0]
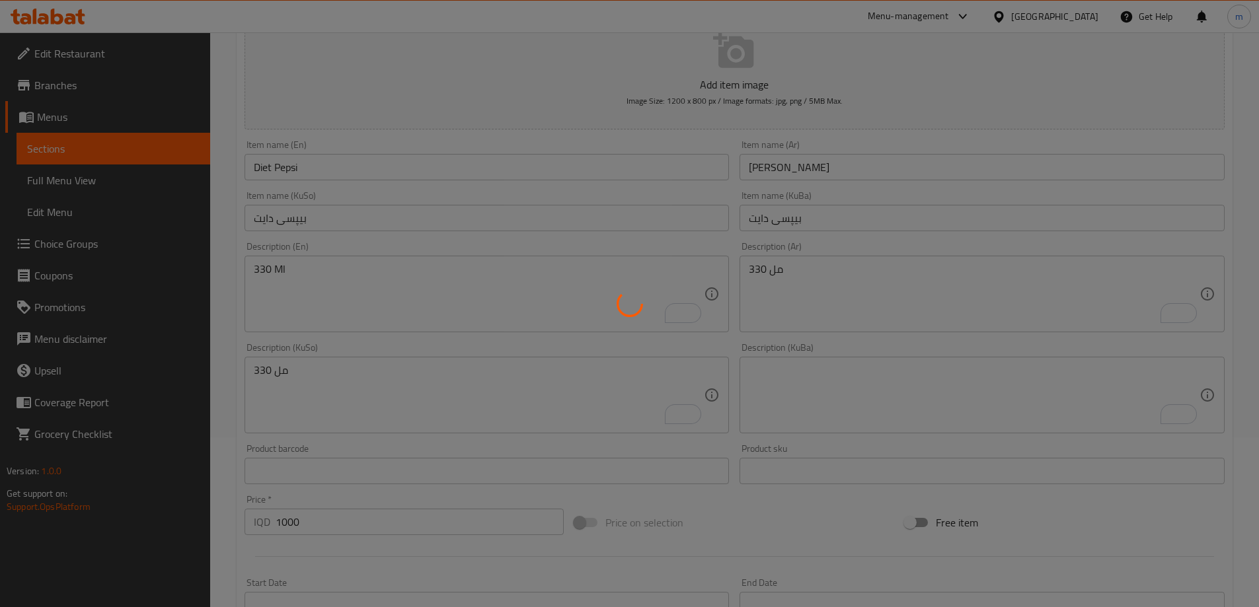
type input "0"
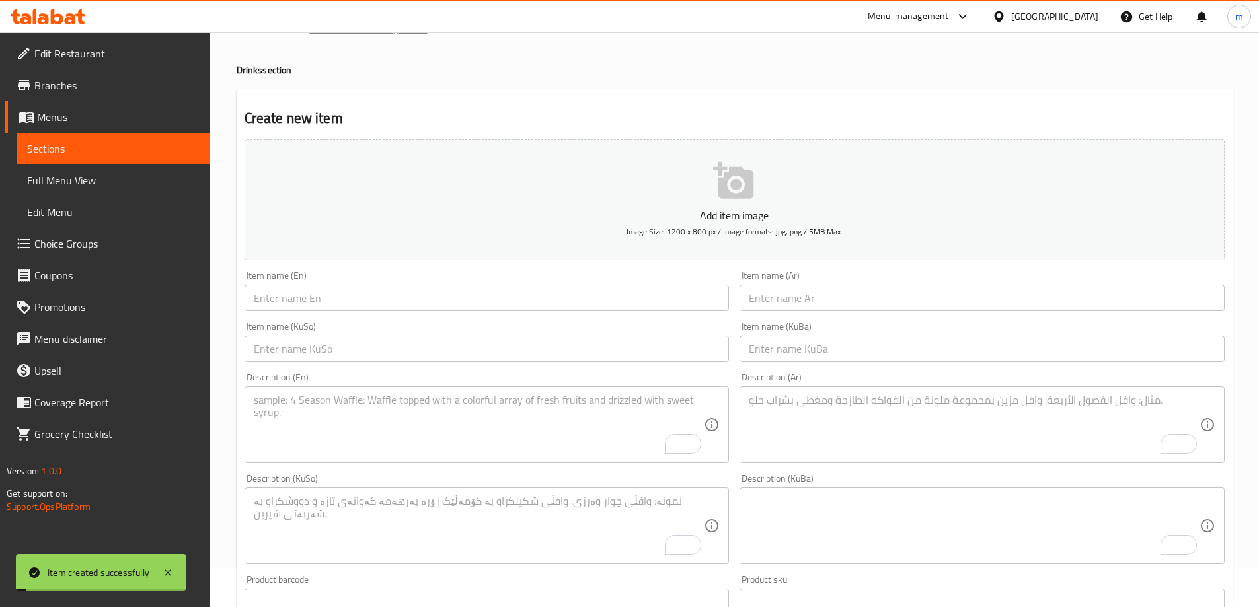
scroll to position [0, 0]
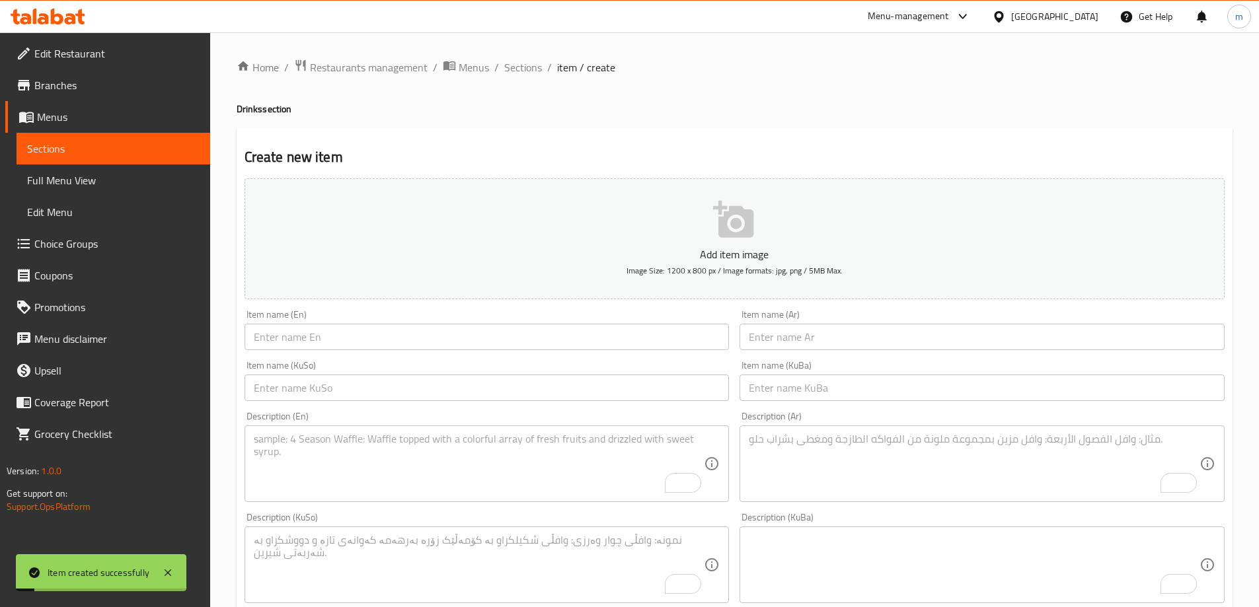
click at [120, 149] on span "Sections" at bounding box center [113, 149] width 173 height 16
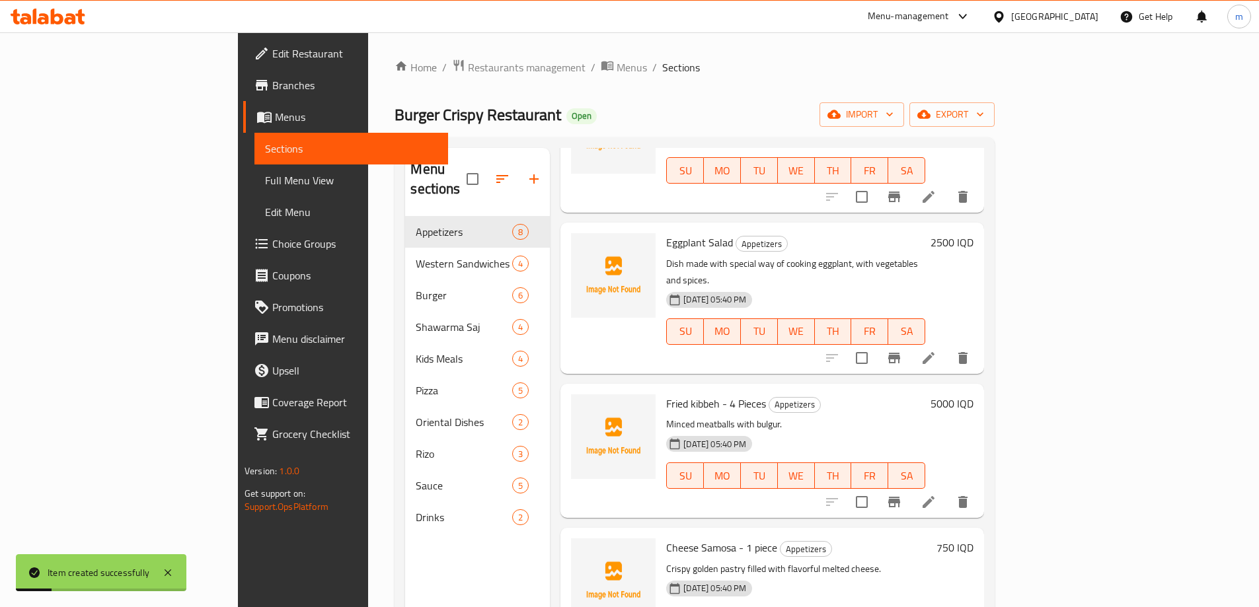
scroll to position [463, 0]
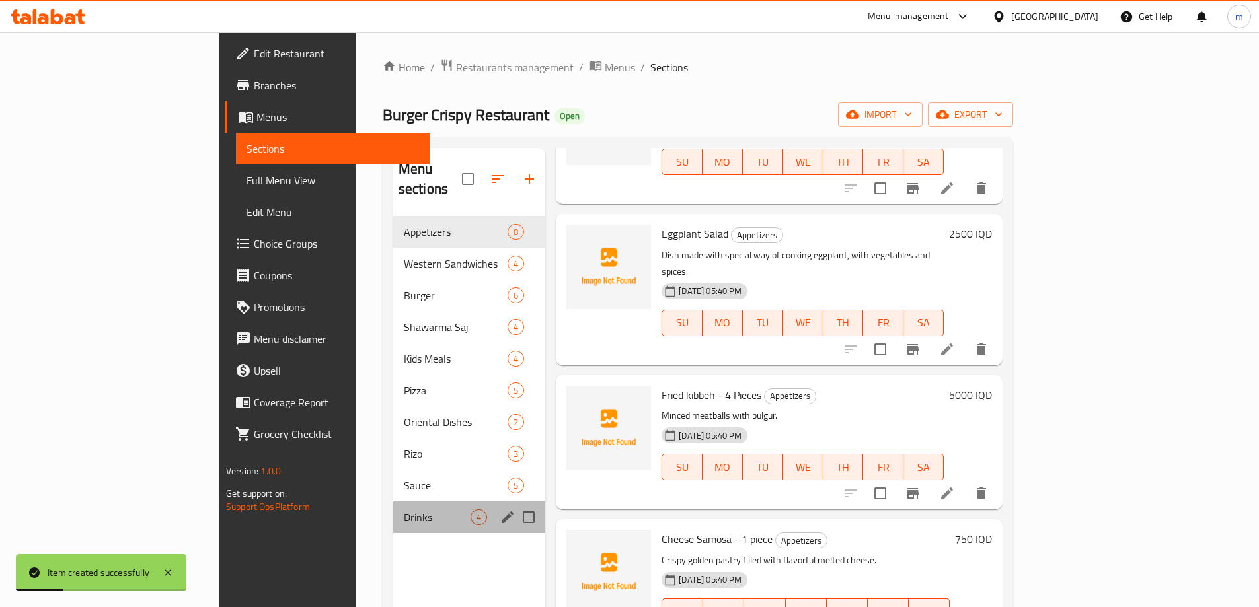
click at [393, 508] on div "Drinks 4" at bounding box center [469, 518] width 153 height 32
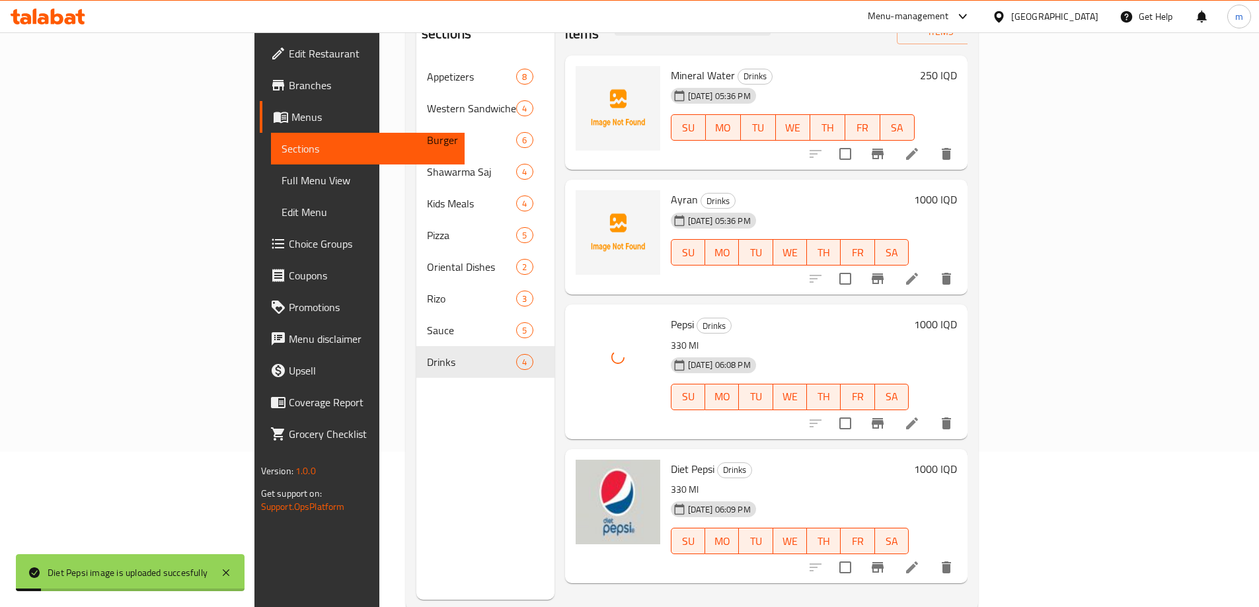
scroll to position [185, 0]
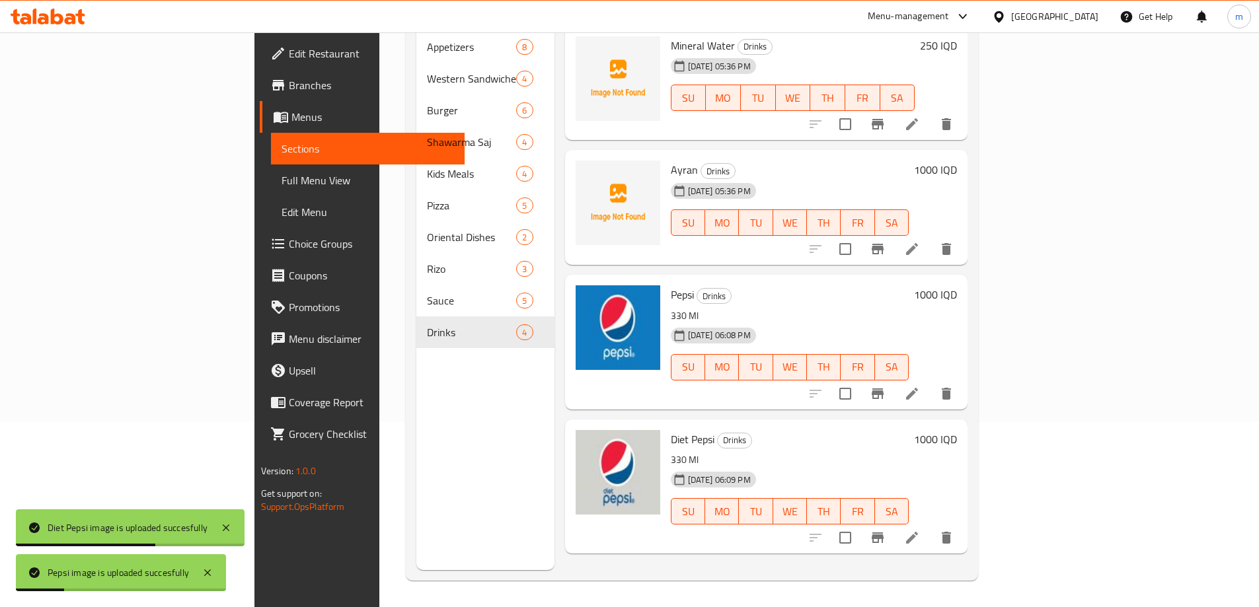
click at [282, 173] on span "Full Menu View" at bounding box center [368, 181] width 173 height 16
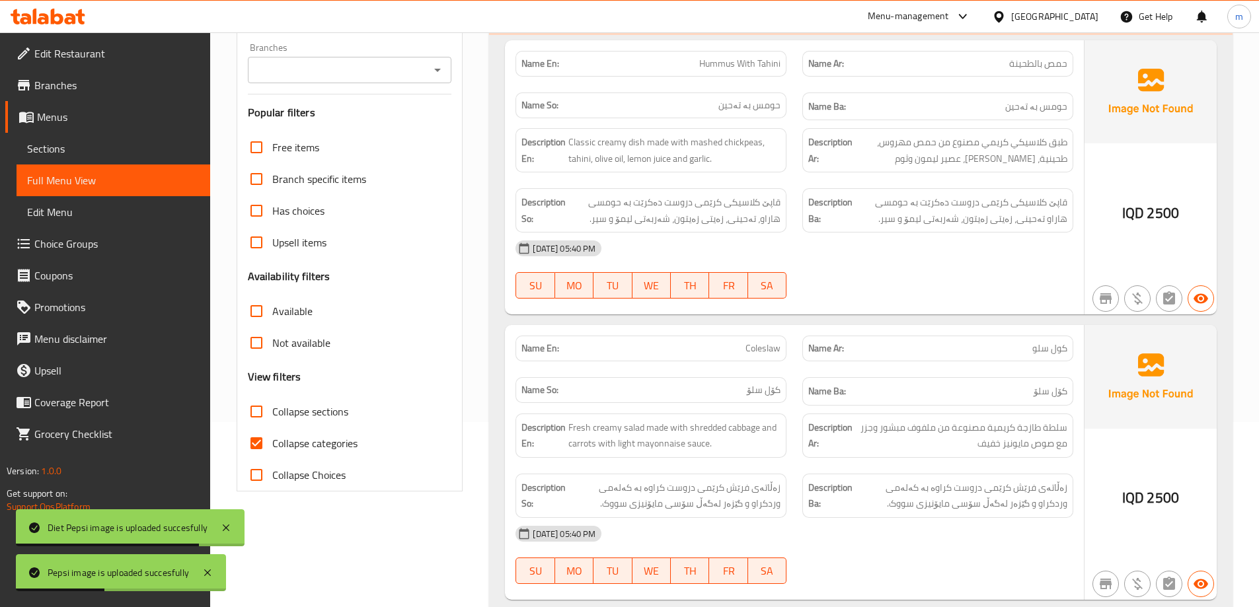
click at [429, 78] on div at bounding box center [436, 70] width 17 height 19
click at [367, 72] on input "Branches" at bounding box center [339, 70] width 174 height 19
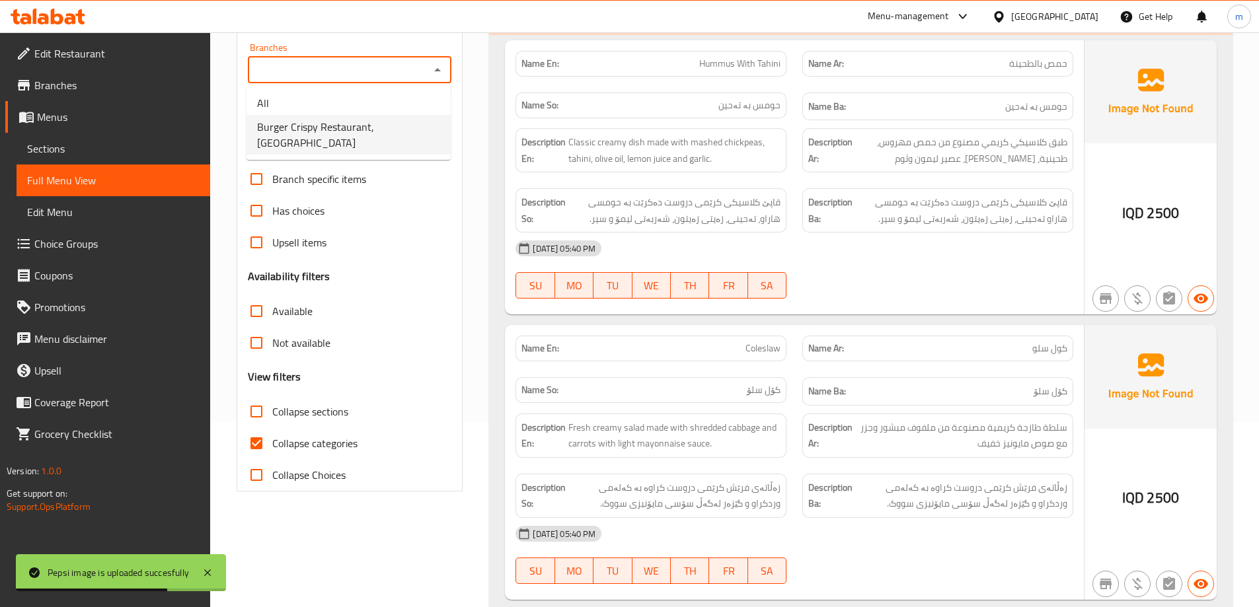
click at [374, 132] on span "Burger Crispy Restaurant, [GEOGRAPHIC_DATA]" at bounding box center [348, 135] width 183 height 32
type input "Burger Crispy Restaurant, [GEOGRAPHIC_DATA]"
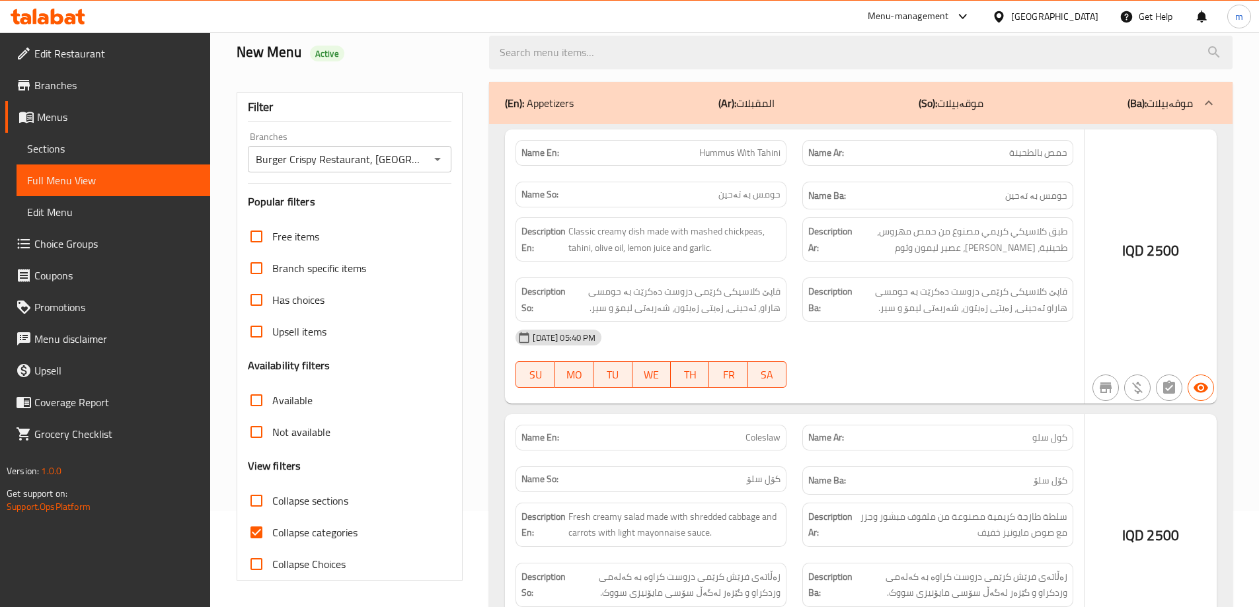
scroll to position [185, 0]
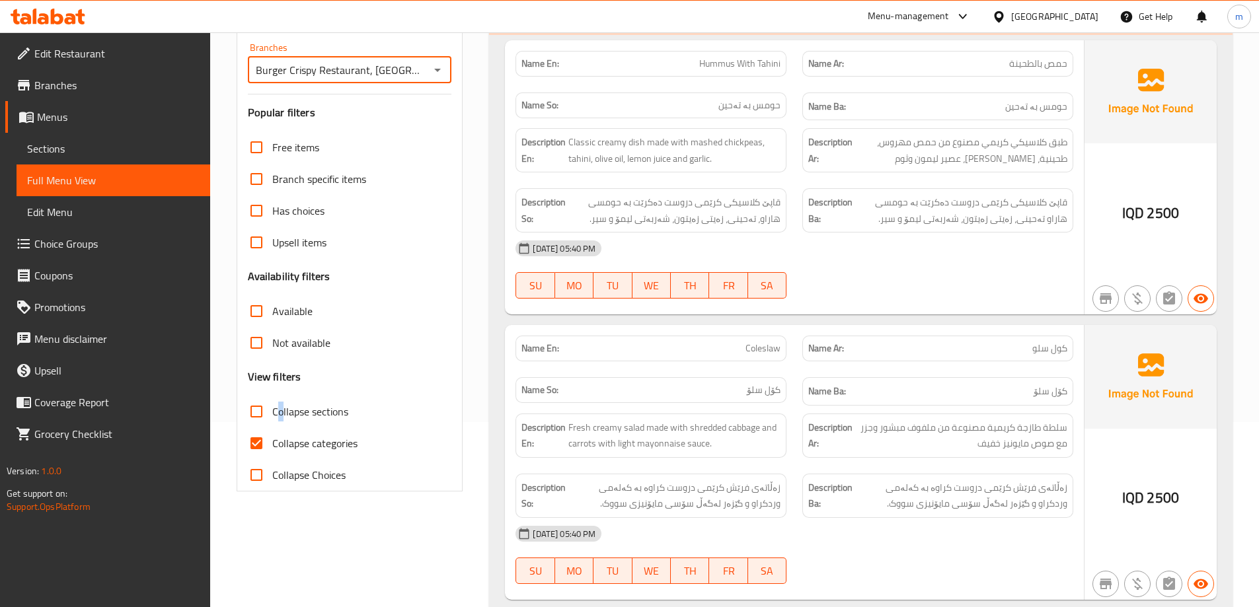
click at [281, 404] on span "Collapse sections" at bounding box center [310, 412] width 76 height 16
click at [260, 423] on input "Collapse sections" at bounding box center [257, 412] width 32 height 32
checkbox input "true"
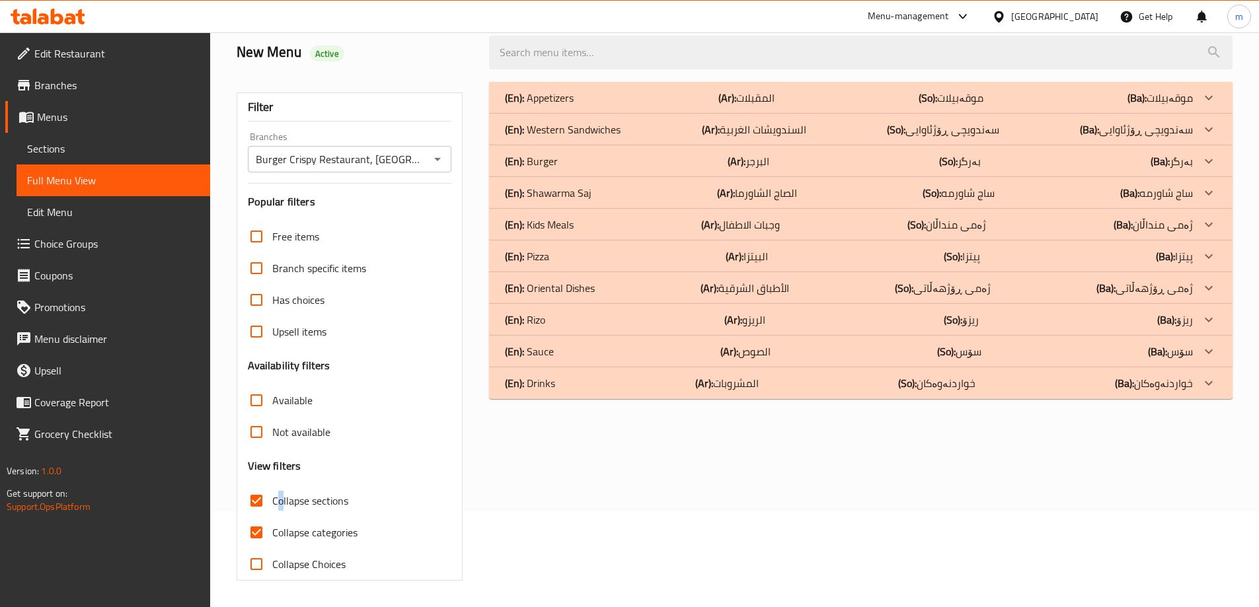
click at [255, 517] on input "Collapse categories" at bounding box center [257, 533] width 32 height 32
checkbox input "false"
click at [607, 114] on div "(En): Drinks (Ar): المشروبات (So): خواردنەوەکان (Ba): خواردنەوەکان" at bounding box center [861, 98] width 744 height 32
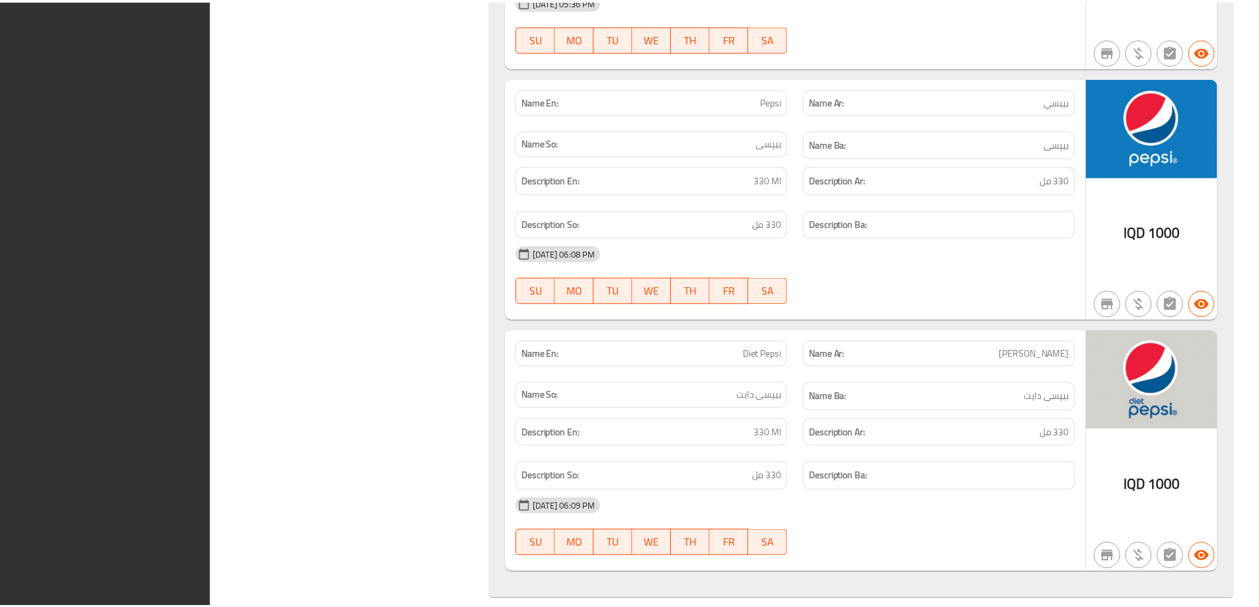
scroll to position [968, 0]
